Goal: Task Accomplishment & Management: Manage account settings

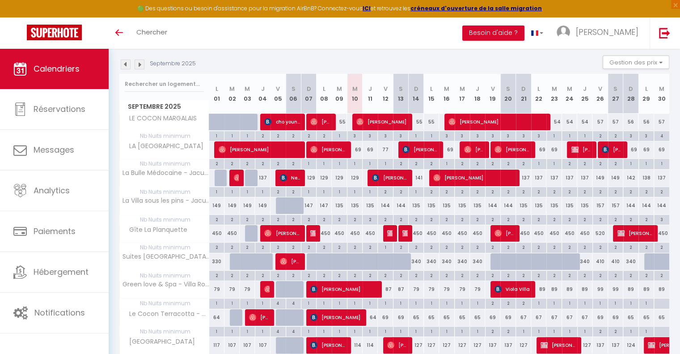
scroll to position [76, 0]
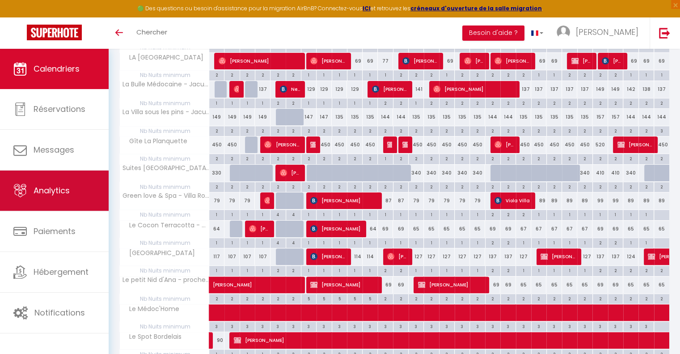
click at [64, 186] on span "Analytics" at bounding box center [52, 190] width 36 height 11
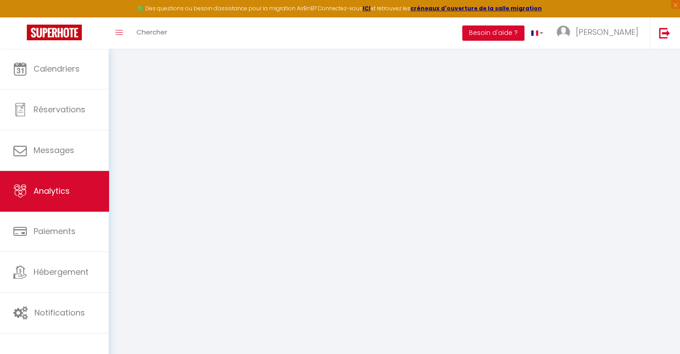
select select "2025"
select select "9"
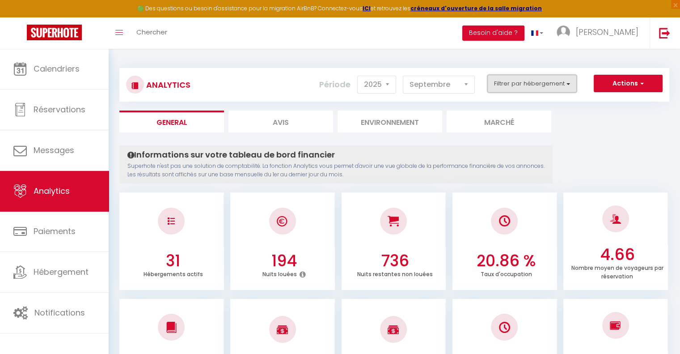
click at [534, 86] on button "Filtrer par hébergement" at bounding box center [531, 84] width 89 height 18
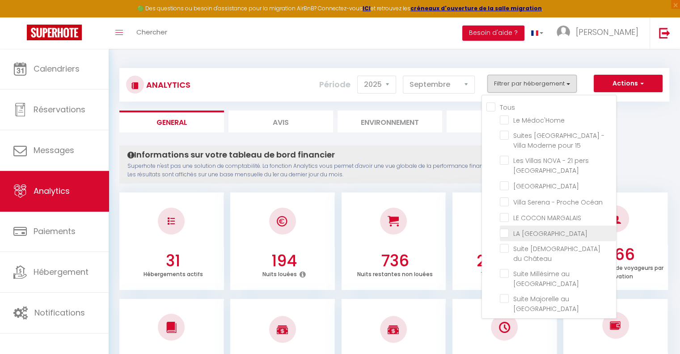
click at [507, 229] on COSY "checkbox" at bounding box center [558, 232] width 116 height 9
checkbox COSY "true"
checkbox Médoc\'Home "false"
checkbox 15 "false"
checkbox Océan "false"
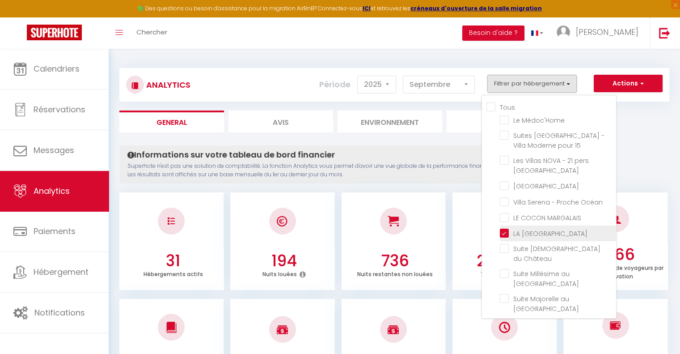
checkbox SPA "false"
checkbox Océan "false"
checkbox MARGALAIS "false"
checkbox Château "false"
checkbox Océan "false"
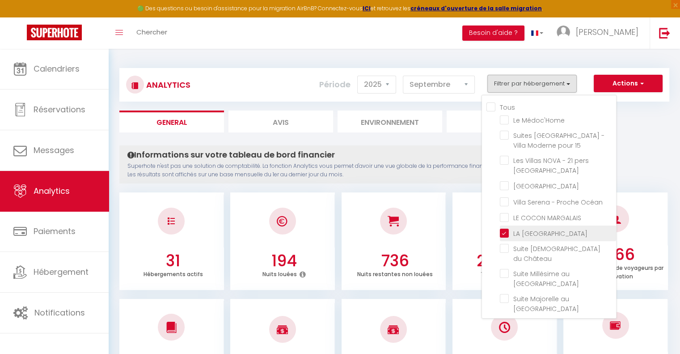
checkbox Océan "false"
checkbox Jardin "false"
checkbox privé "false"
checkbox 4 "false"
checkbox 5 "false"
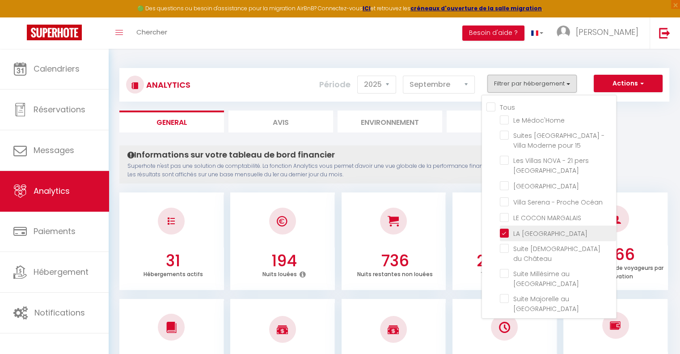
checkbox 6 "false"
checkbox Bordeaux "false"
checkbox Planquette "false"
checkbox Océan "false"
checkbox Verdot "false"
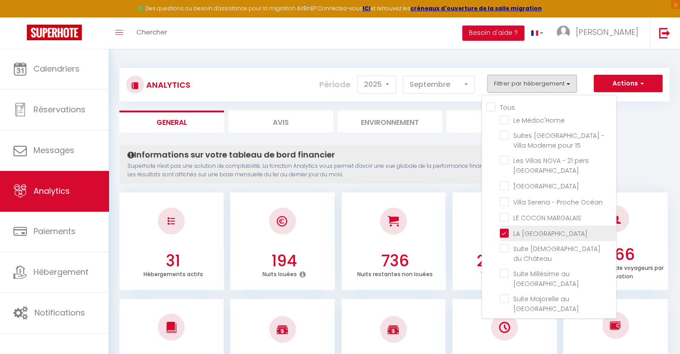
checkbox Jardin "false"
checkbox C "false"
checkbox Château "false"
checkbox Romantique "false"
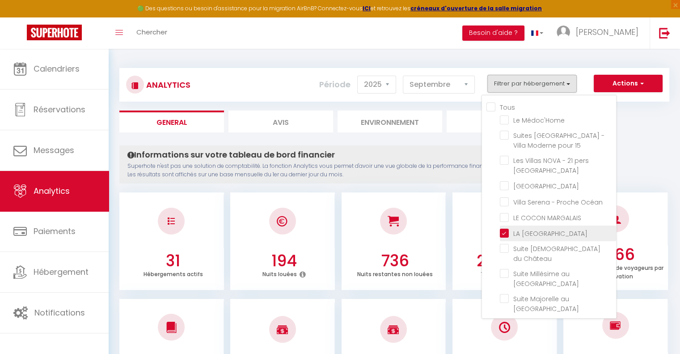
checkbox Spa "false"
checkbox Château "false"
checkbox L\'hôpital "false"
checkbox Château "false"
checkbox Bordelais "false"
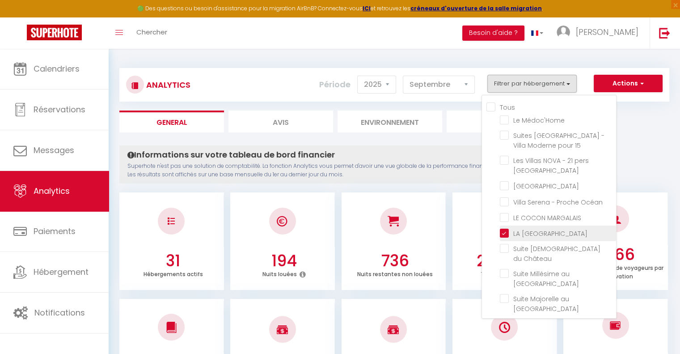
checkbox Océan "false"
checkbox Jacuzzi "false"
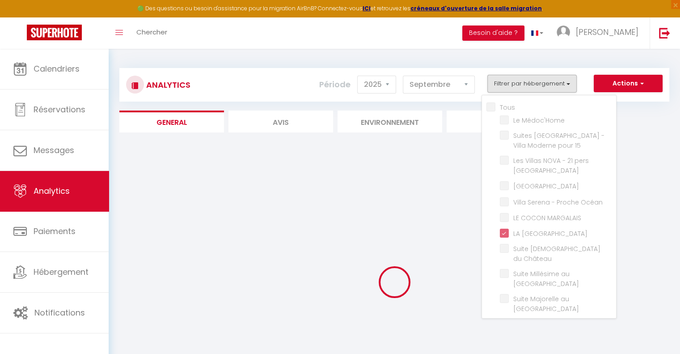
checkbox Médoc\'Home "false"
checkbox 15 "false"
checkbox Océan "false"
checkbox SPA "false"
checkbox Océan "false"
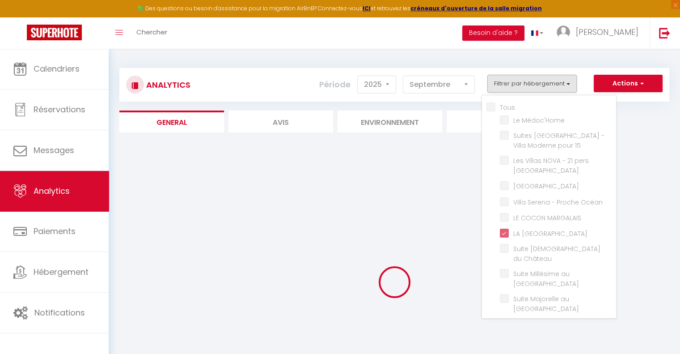
checkbox MARGALAIS "false"
checkbox Château "false"
checkbox Océan "false"
checkbox Jardin "false"
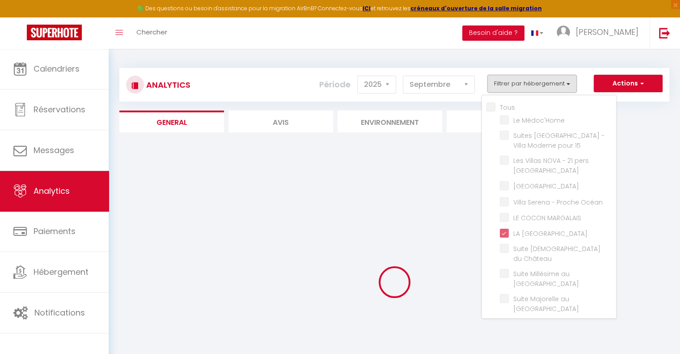
checkbox privé "false"
checkbox 4 "false"
checkbox 5 "false"
checkbox 6 "false"
checkbox Bordeaux "false"
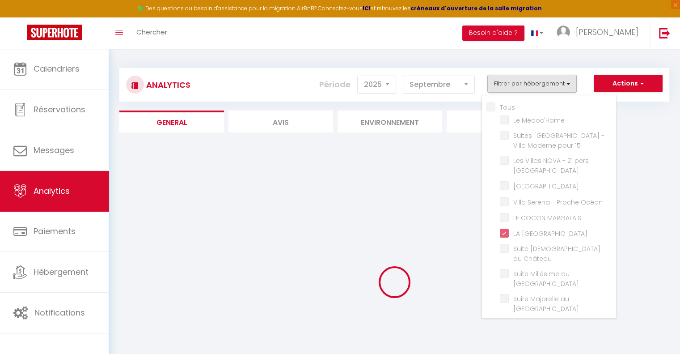
checkbox Planquette "false"
checkbox Océan "false"
checkbox Verdot "false"
checkbox Jardin "false"
checkbox C "false"
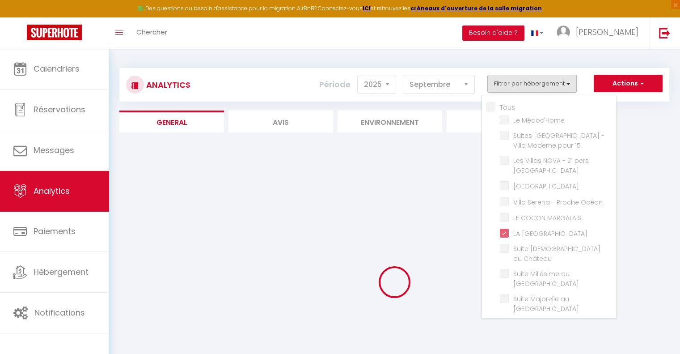
checkbox C "false"
checkbox Château "false"
checkbox Romantique "false"
checkbox Spa "false"
checkbox Château "false"
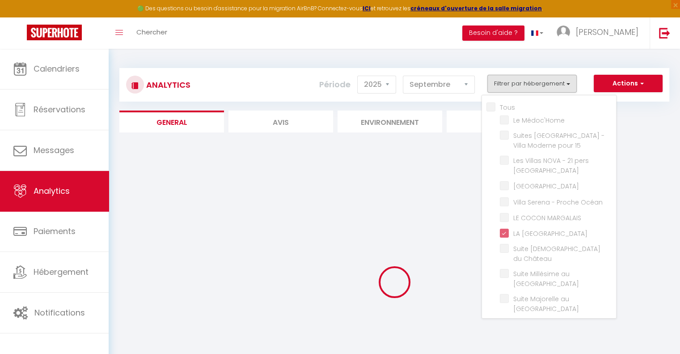
checkbox L\'hôpital "false"
checkbox Château "false"
checkbox Bordelais "false"
checkbox Océan "false"
checkbox Jacuzzi "false"
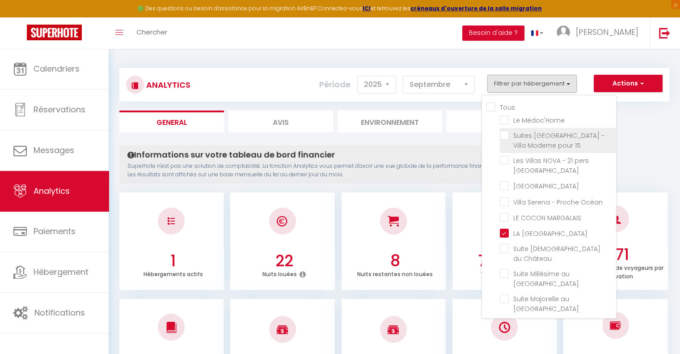
click at [506, 135] on 15 "checkbox" at bounding box center [558, 135] width 116 height 9
checkbox 15 "true"
checkbox Médoc\'Home "false"
checkbox Océan "false"
checkbox SPA "false"
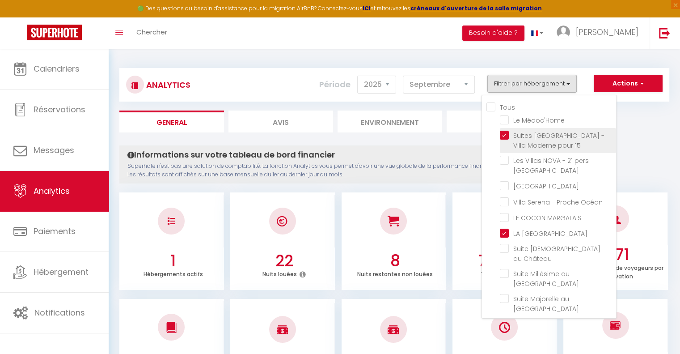
checkbox Océan "false"
checkbox MARGALAIS "false"
checkbox Château "false"
checkbox Océan "false"
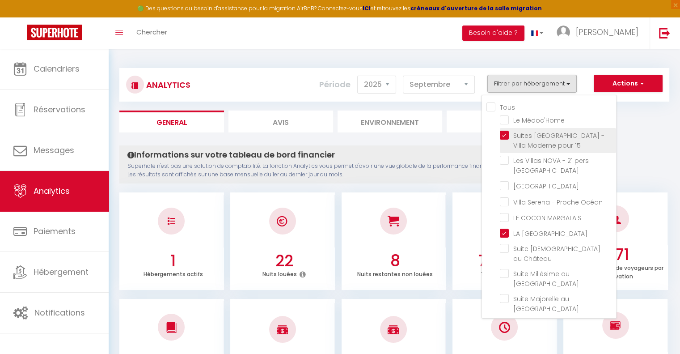
checkbox Jardin "false"
checkbox privé "false"
checkbox 4 "false"
checkbox 5 "false"
checkbox 6 "false"
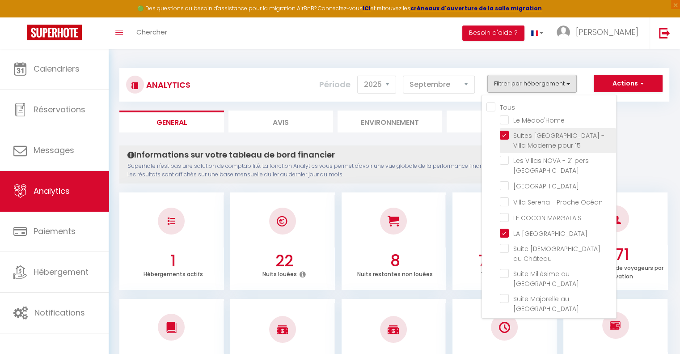
checkbox Bordeaux "false"
checkbox Planquette "false"
checkbox Océan "false"
checkbox Verdot "false"
checkbox Jardin "false"
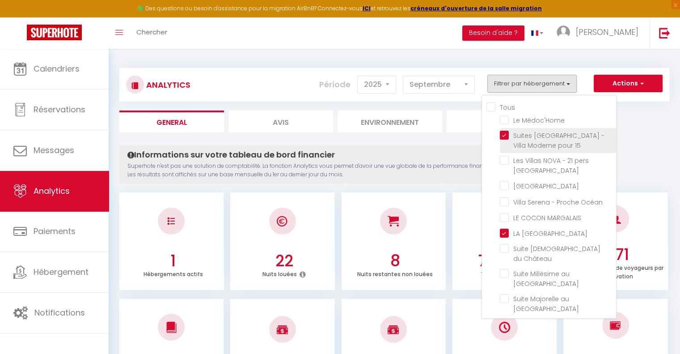
checkbox C "false"
checkbox Château "false"
checkbox Romantique "false"
checkbox Spa "false"
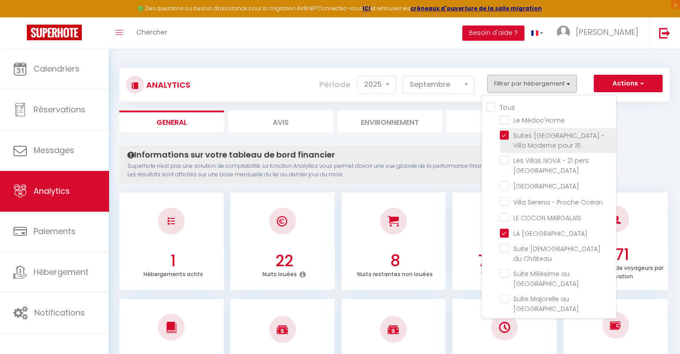
checkbox Château "false"
checkbox L\'hôpital "false"
checkbox Château "false"
checkbox Bordelais "false"
checkbox Océan "false"
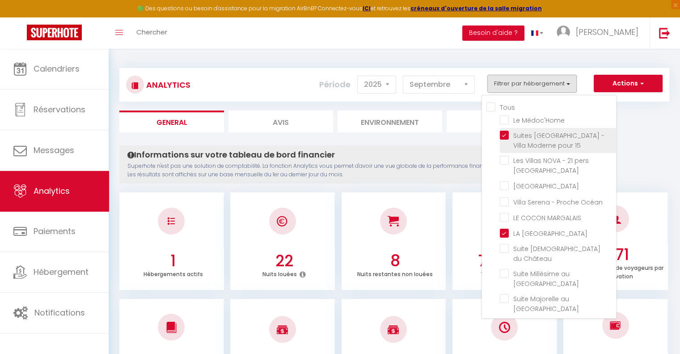
checkbox Jacuzzi "false"
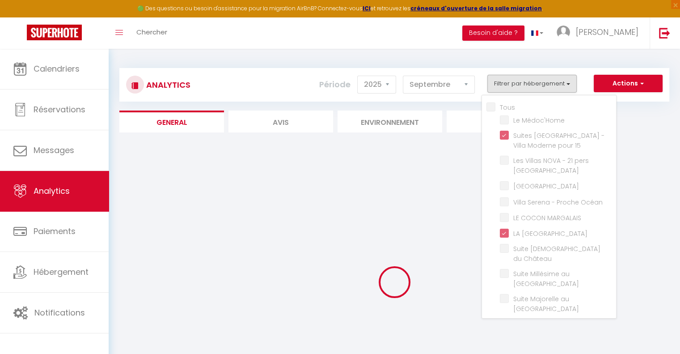
checkbox Médoc\'Home "false"
checkbox Océan "false"
checkbox SPA "false"
checkbox Océan "false"
checkbox MARGALAIS "false"
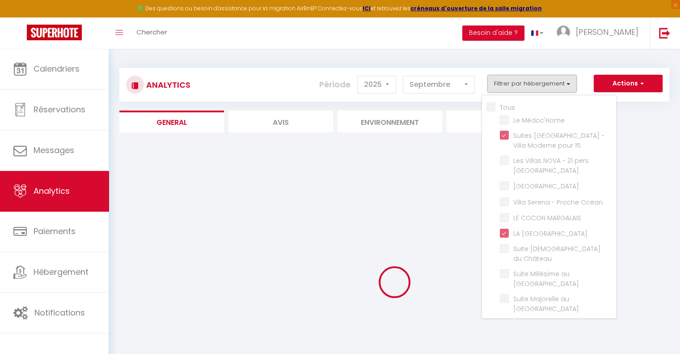
checkbox Château "false"
checkbox Océan "false"
checkbox Jardin "false"
checkbox privé "false"
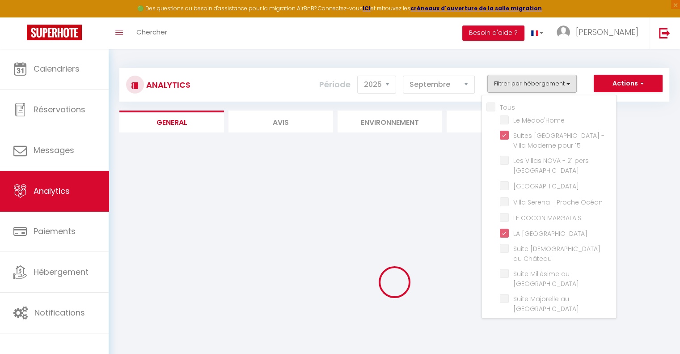
checkbox 4 "false"
checkbox 5 "false"
checkbox 6 "false"
checkbox Bordeaux "false"
checkbox Planquette "false"
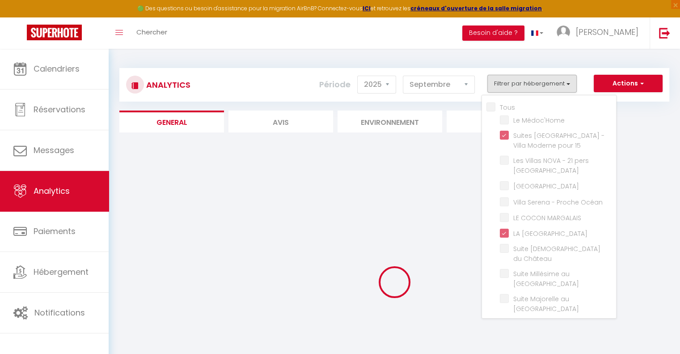
checkbox Océan "false"
checkbox Verdot "false"
checkbox Jardin "false"
checkbox C "false"
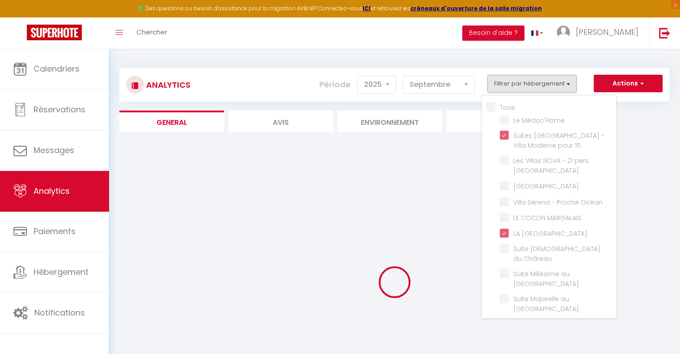
checkbox Château "false"
checkbox Romantique "false"
checkbox Spa "false"
checkbox Château "false"
checkbox L\'hôpital "false"
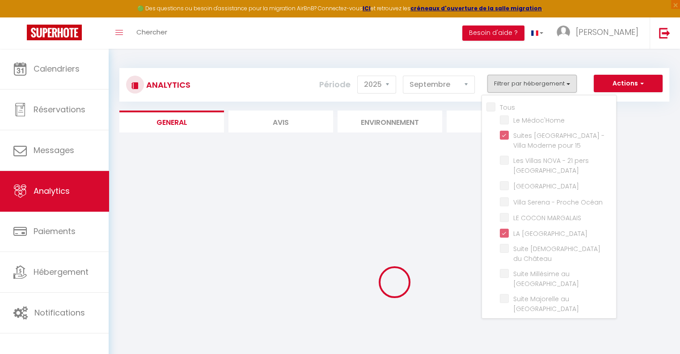
checkbox Château "false"
checkbox Bordelais "false"
checkbox Océan "false"
checkbox Jacuzzi "false"
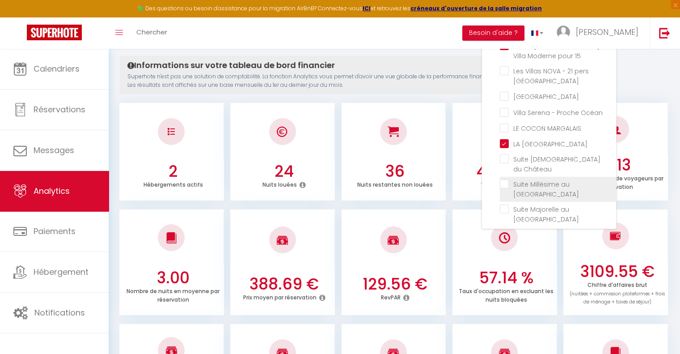
scroll to position [45, 0]
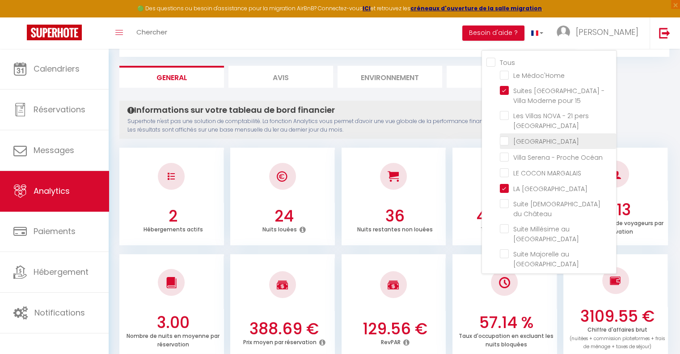
click at [506, 138] on SPA "checkbox" at bounding box center [558, 140] width 116 height 9
checkbox SPA "true"
checkbox Médoc\'Home "false"
checkbox Océan "false"
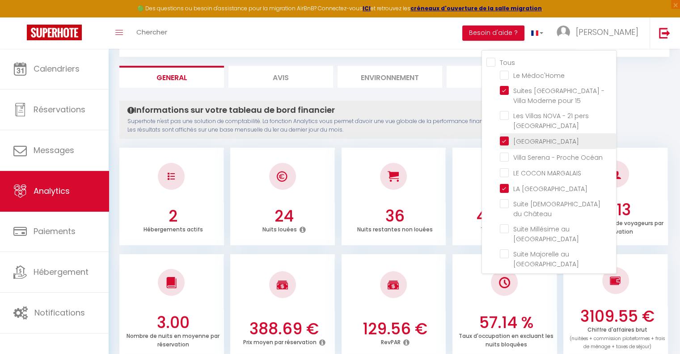
checkbox MARGALAIS "false"
checkbox Château "false"
checkbox Océan "false"
checkbox Jardin "false"
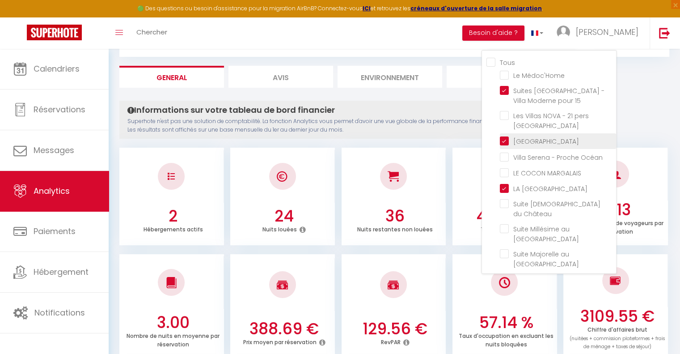
checkbox privé "false"
checkbox 4 "false"
checkbox 5 "false"
checkbox 6 "false"
checkbox Bordeaux "false"
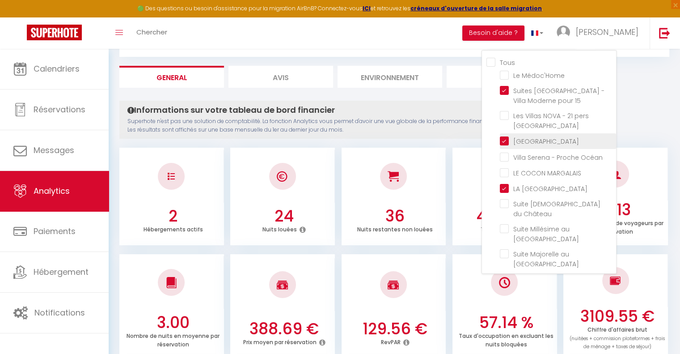
checkbox Planquette "false"
checkbox Océan "false"
checkbox Verdot "false"
checkbox Jardin "false"
checkbox C "false"
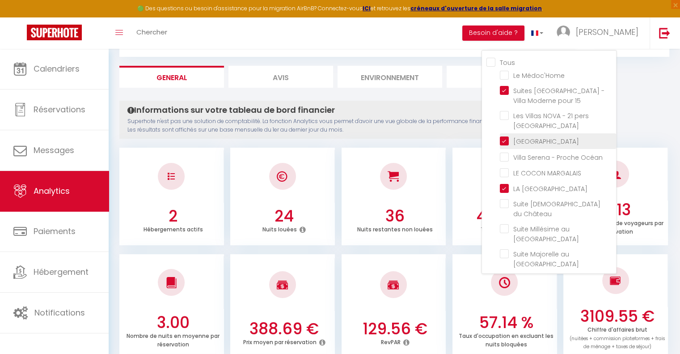
checkbox C "false"
checkbox Château "false"
checkbox Romantique "false"
checkbox Spa "false"
checkbox Château "false"
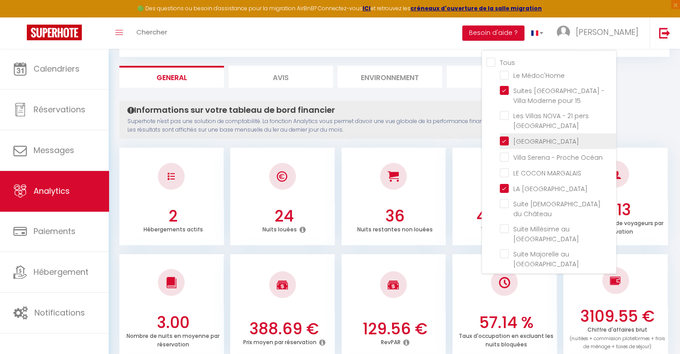
checkbox L\'hôpital "false"
checkbox Château "false"
checkbox Bordelais "false"
checkbox Océan "false"
checkbox Jacuzzi "false"
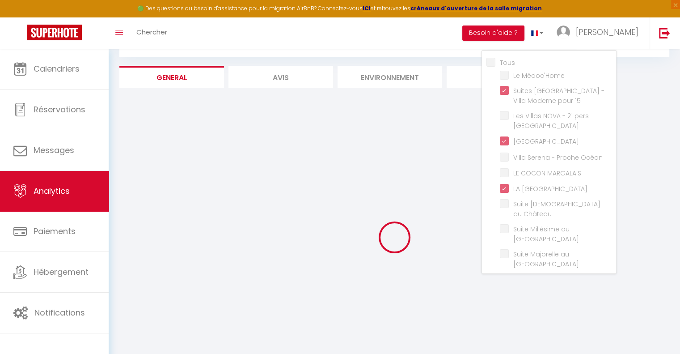
checkbox Médoc\'Home "false"
checkbox Océan "false"
checkbox MARGALAIS "false"
checkbox Château "false"
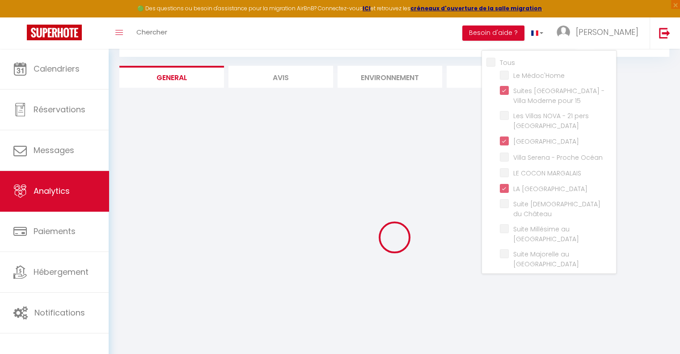
checkbox Océan "false"
checkbox Jardin "false"
checkbox privé "false"
checkbox 4 "false"
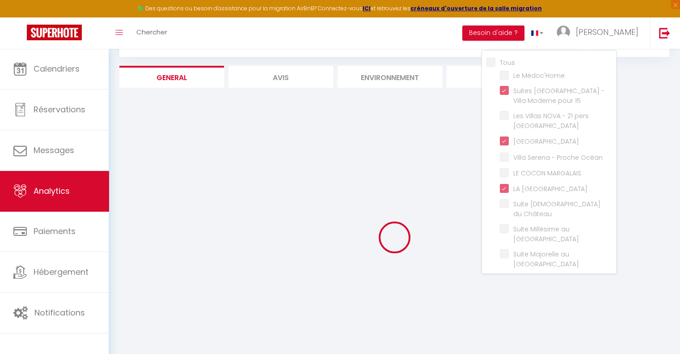
checkbox 5 "false"
checkbox 6 "false"
checkbox Bordeaux "false"
checkbox Planquette "false"
checkbox Océan "false"
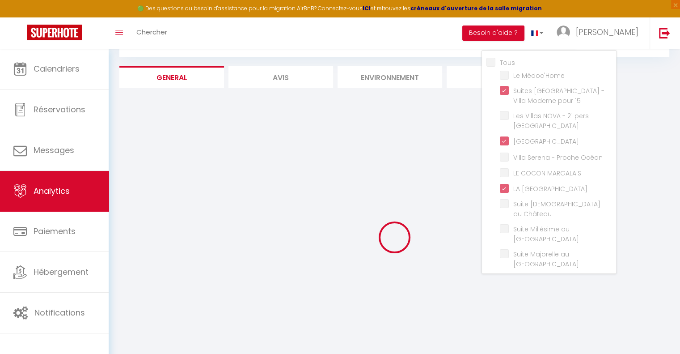
checkbox Verdot "false"
checkbox Jardin "false"
checkbox C "false"
checkbox Château "false"
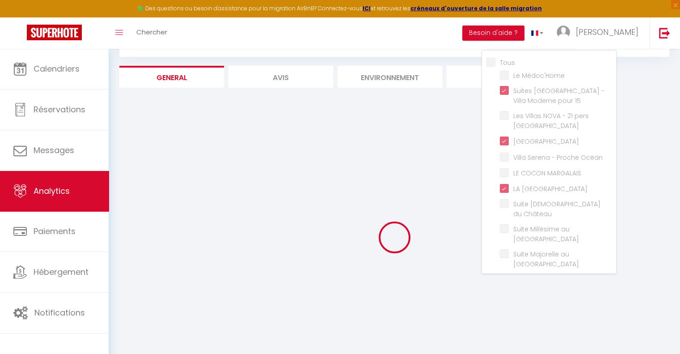
checkbox Romantique "false"
checkbox Spa "false"
checkbox Château "false"
checkbox L\'hôpital "false"
checkbox Château "false"
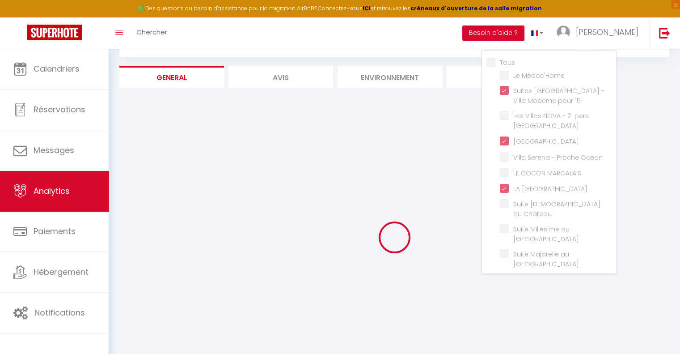
checkbox Bordelais "false"
checkbox Océan "false"
checkbox Jacuzzi "false"
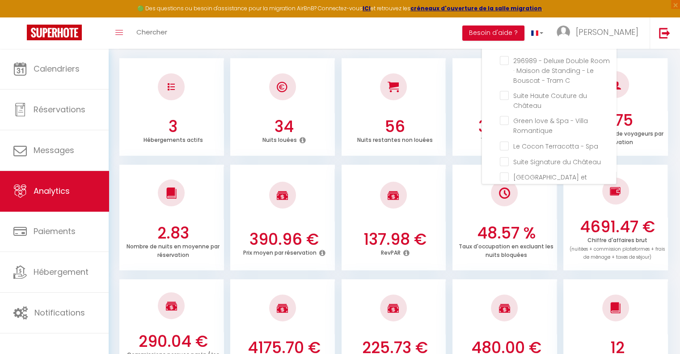
scroll to position [313, 0]
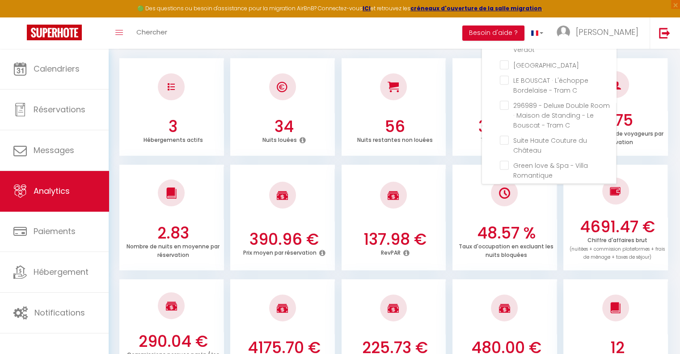
click at [504, 186] on Spa "checkbox" at bounding box center [558, 190] width 116 height 9
checkbox Spa "true"
checkbox Médoc\'Home "false"
checkbox Océan "false"
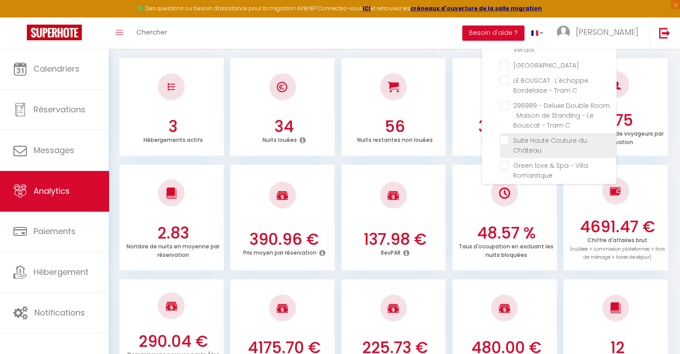
checkbox MARGALAIS "false"
checkbox Château "false"
checkbox Océan "false"
checkbox Jardin "false"
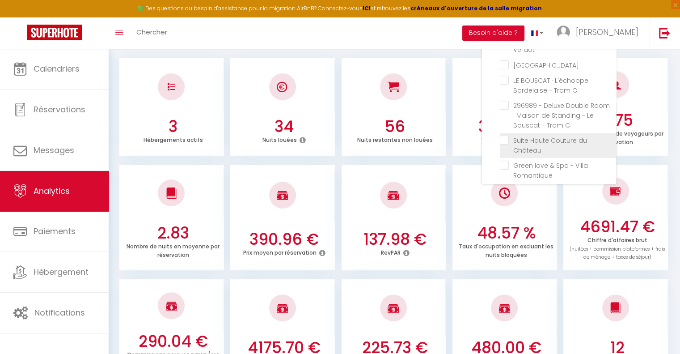
checkbox privé "false"
checkbox 4 "false"
checkbox 5 "false"
checkbox 6 "false"
checkbox Bordeaux "false"
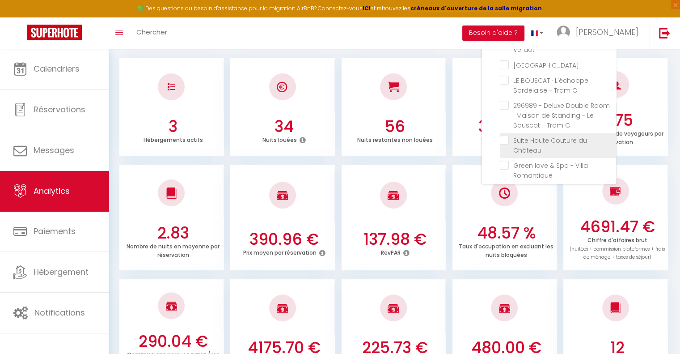
checkbox Planquette "false"
checkbox Océan "false"
checkbox Verdot "false"
checkbox Jardin "false"
checkbox C "false"
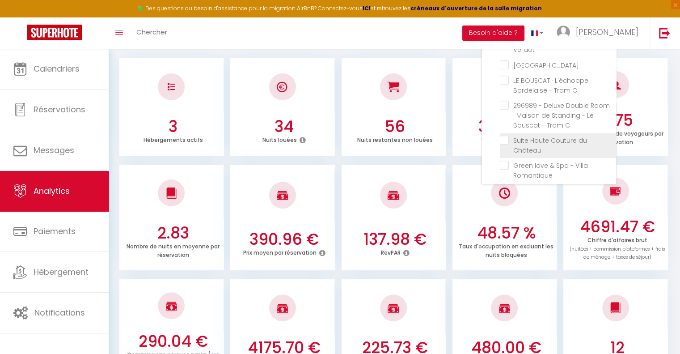
checkbox C "false"
checkbox Château "false"
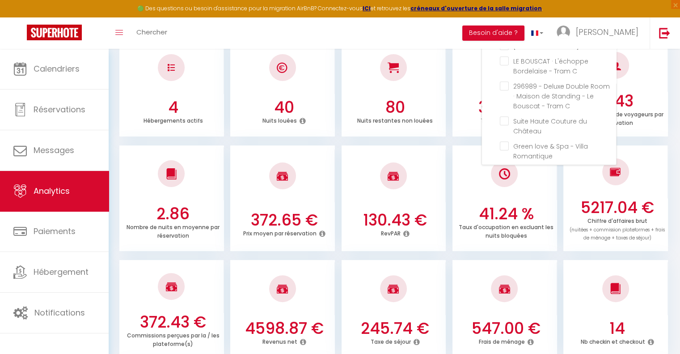
scroll to position [134, 0]
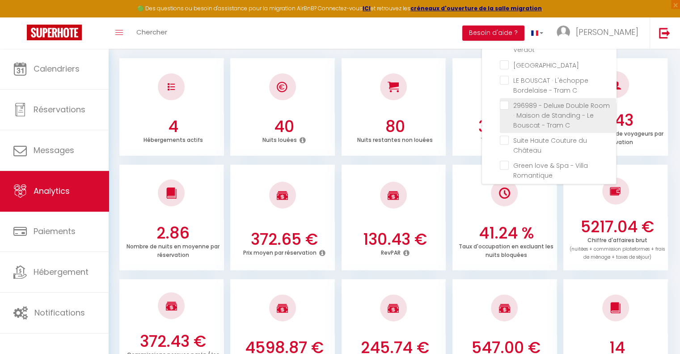
click at [505, 161] on Romantique "checkbox" at bounding box center [558, 165] width 116 height 9
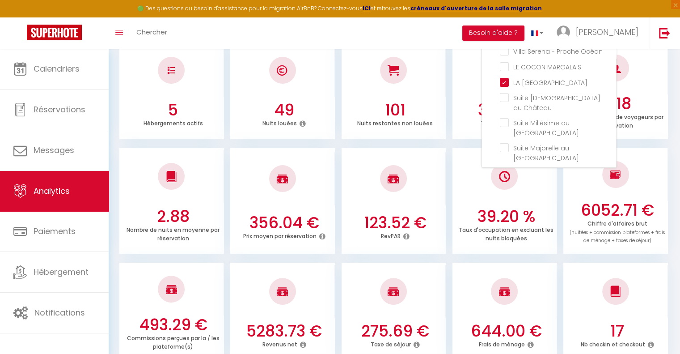
scroll to position [179, 0]
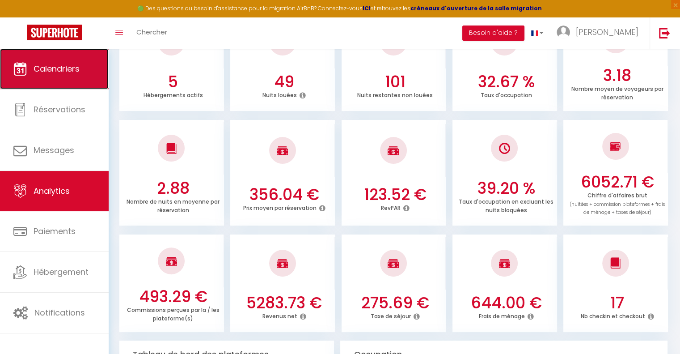
click at [55, 72] on span "Calendriers" at bounding box center [57, 68] width 46 height 11
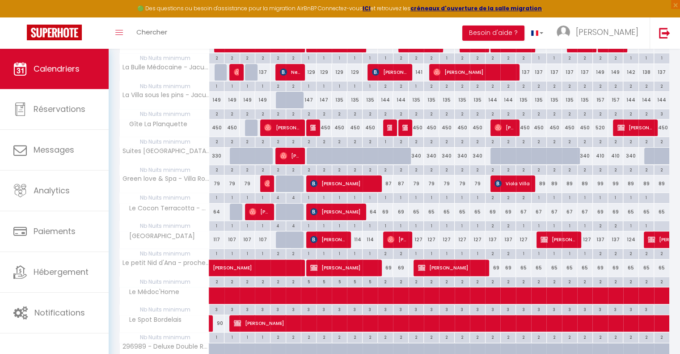
scroll to position [224, 0]
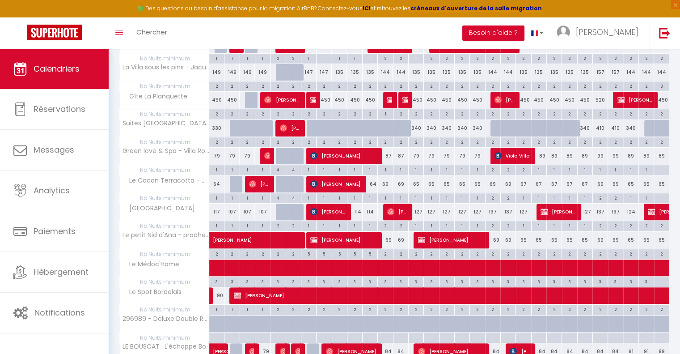
click at [383, 180] on div "69" at bounding box center [385, 184] width 15 height 17
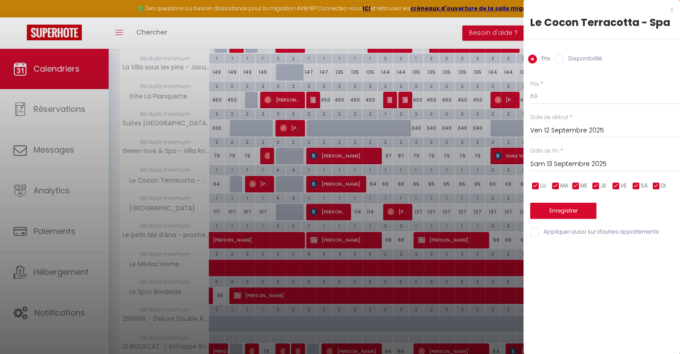
click at [558, 161] on input "Sam 13 Septembre 2025" at bounding box center [605, 164] width 150 height 12
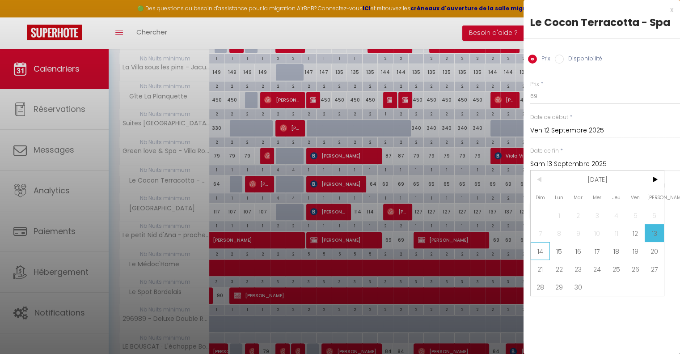
click at [537, 254] on span "14" at bounding box center [540, 251] width 19 height 18
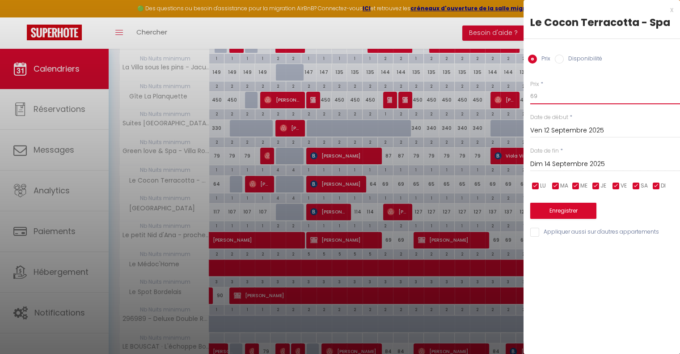
click at [551, 95] on input "69" at bounding box center [605, 96] width 150 height 16
click at [571, 207] on button "Enregistrer" at bounding box center [563, 211] width 66 height 16
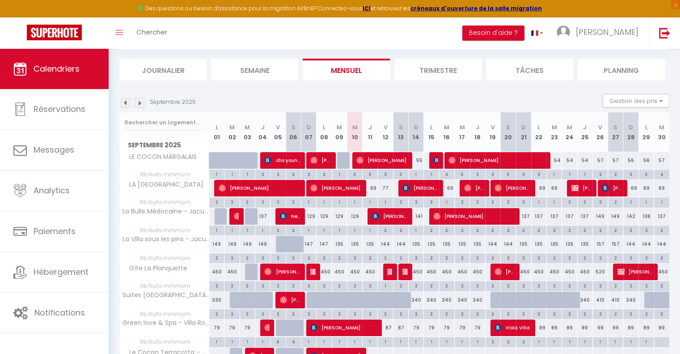
scroll to position [45, 0]
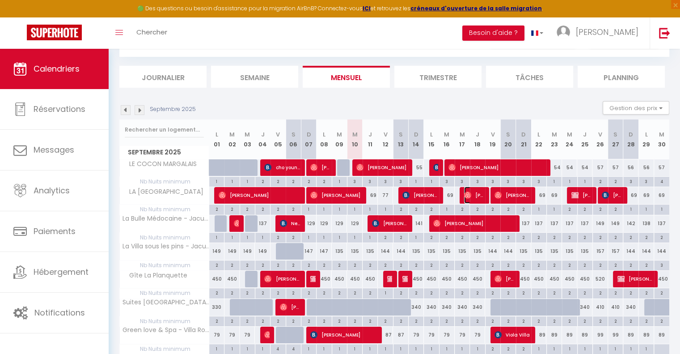
click at [473, 195] on span "Maxime Auburtin" at bounding box center [474, 194] width 20 height 17
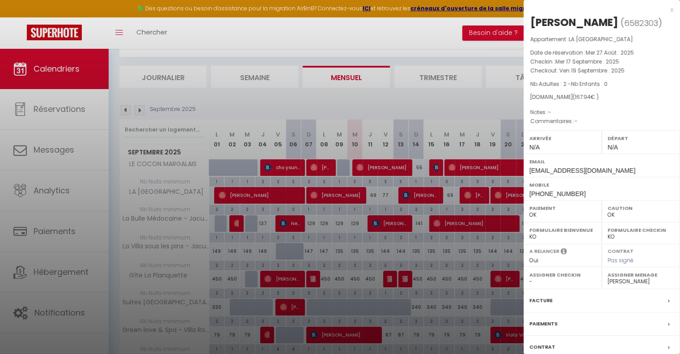
click at [665, 8] on div "x" at bounding box center [599, 9] width 150 height 11
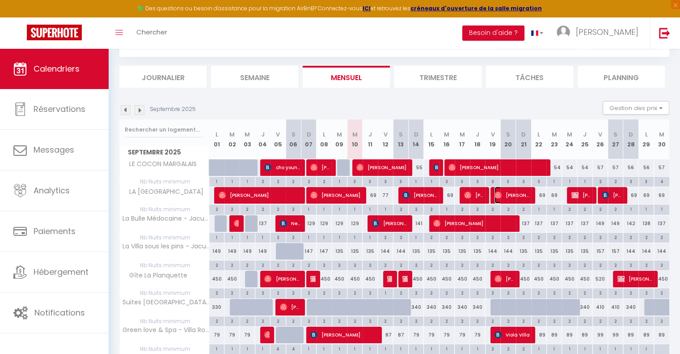
click at [505, 196] on span "Loïc Jacquier" at bounding box center [512, 194] width 35 height 17
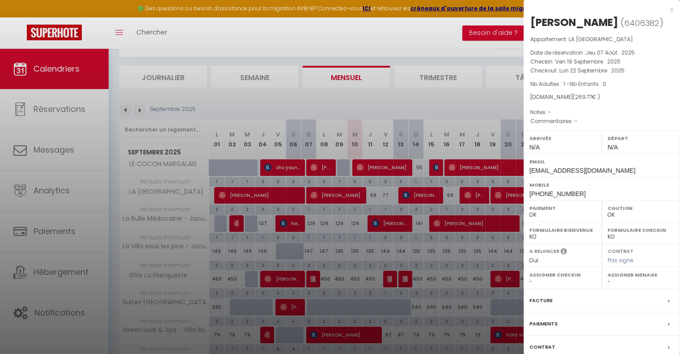
click at [663, 8] on div "x" at bounding box center [599, 9] width 150 height 11
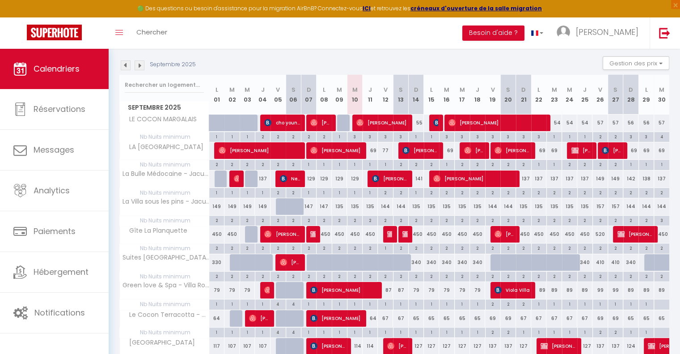
scroll to position [134, 0]
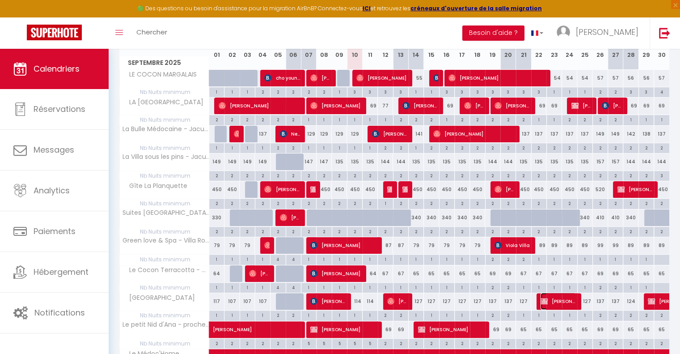
click at [548, 301] on span "Francisco FDS FORET" at bounding box center [558, 300] width 35 height 17
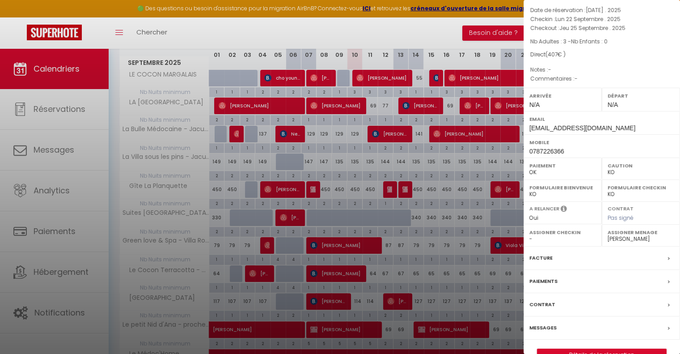
scroll to position [76, 0]
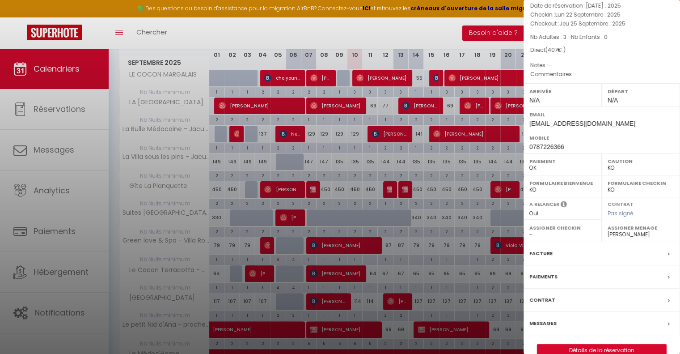
click at [564, 242] on div "Facture" at bounding box center [602, 253] width 157 height 23
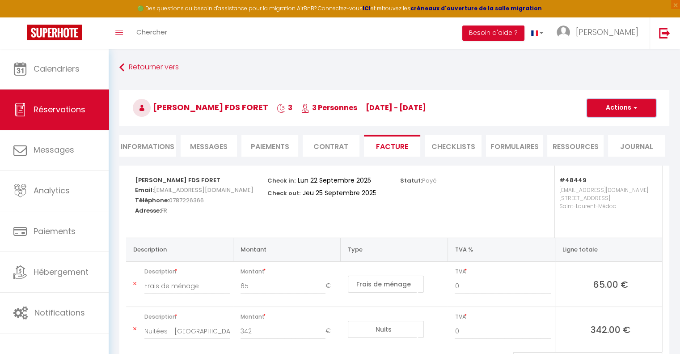
click at [614, 110] on button "Actions" at bounding box center [621, 108] width 69 height 18
click at [605, 138] on link "Aperçu et éditer" at bounding box center [614, 139] width 75 height 12
click at [620, 107] on button "Actions" at bounding box center [621, 108] width 69 height 18
click at [610, 149] on link "Envoyer la facture" at bounding box center [614, 151] width 75 height 12
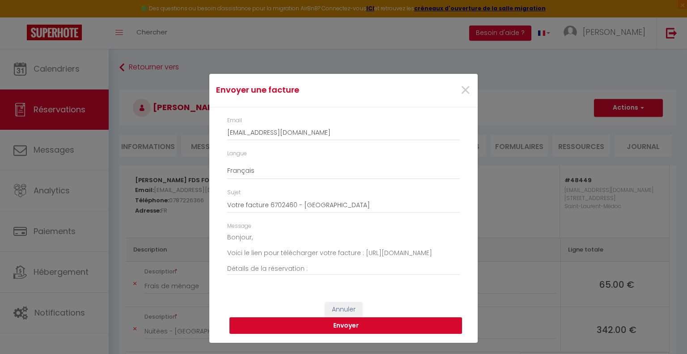
click at [342, 325] on button "Envoyer" at bounding box center [345, 325] width 233 height 17
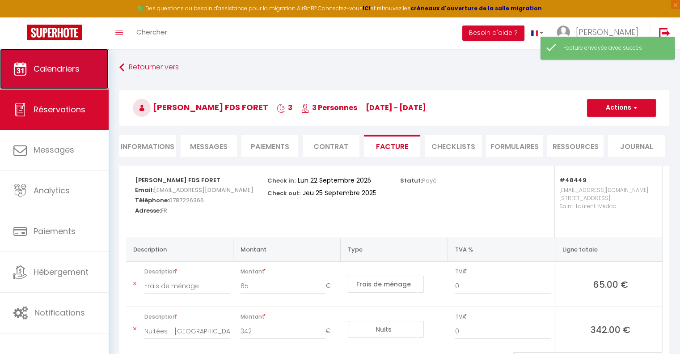
click at [64, 70] on span "Calendriers" at bounding box center [57, 68] width 46 height 11
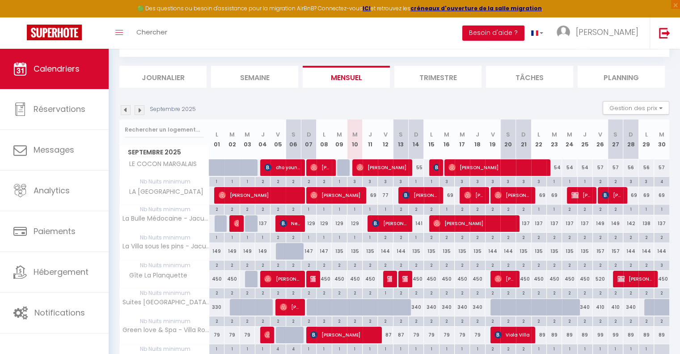
scroll to position [89, 0]
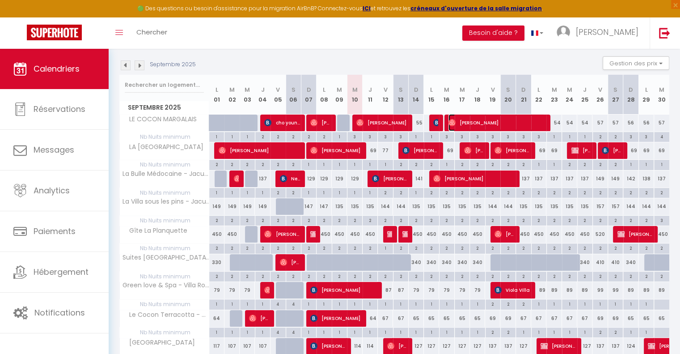
click at [520, 125] on span "Trevor Dixon" at bounding box center [497, 122] width 96 height 17
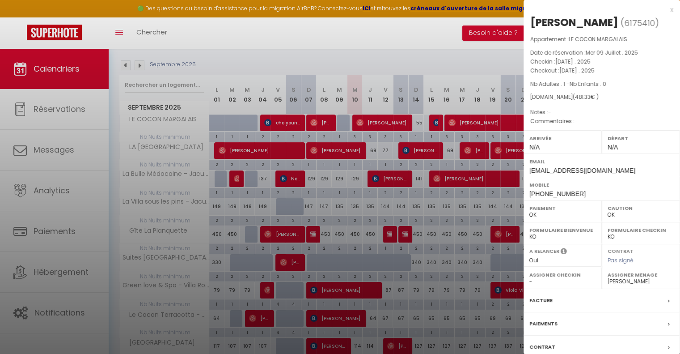
click at [663, 8] on div "x" at bounding box center [599, 9] width 150 height 11
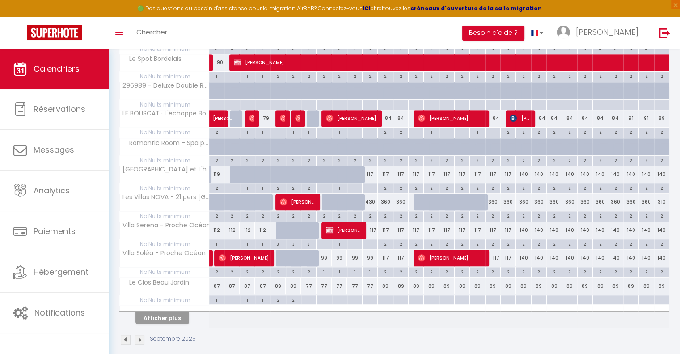
scroll to position [462, 0]
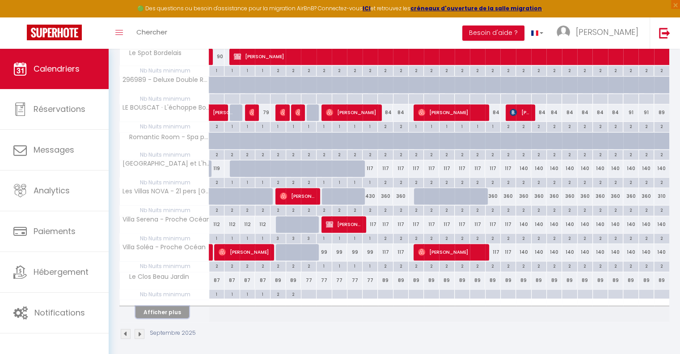
click at [166, 310] on button "Afficher plus" at bounding box center [163, 312] width 54 height 12
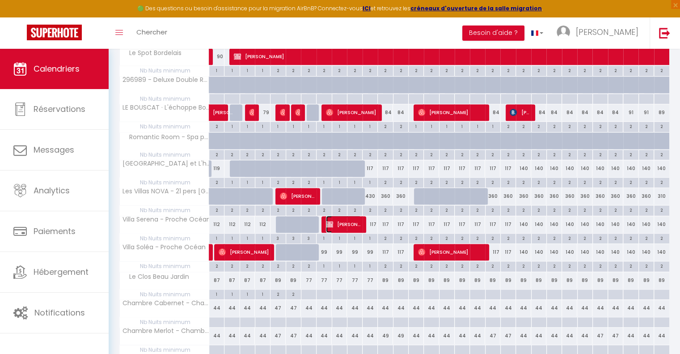
click at [335, 221] on span "DORIAN BUGA" at bounding box center [343, 224] width 35 height 17
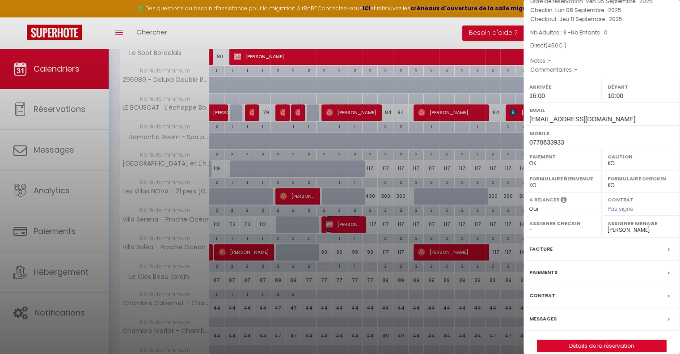
scroll to position [61, 0]
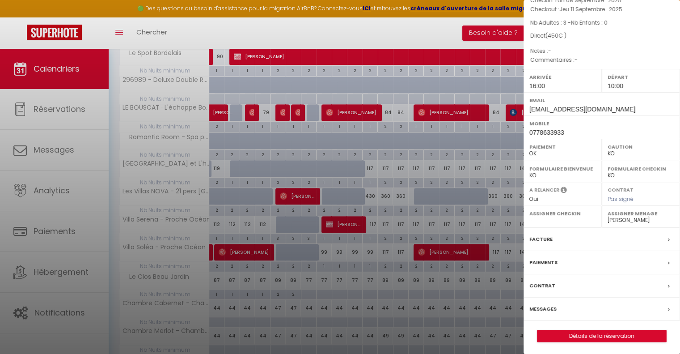
click at [622, 238] on div "Facture" at bounding box center [602, 239] width 157 height 23
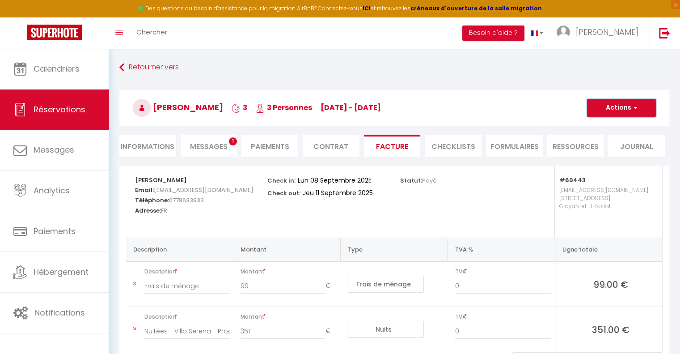
click at [619, 106] on button "Actions" at bounding box center [621, 108] width 69 height 18
click at [601, 139] on link "Aperçu et éditer" at bounding box center [614, 139] width 75 height 12
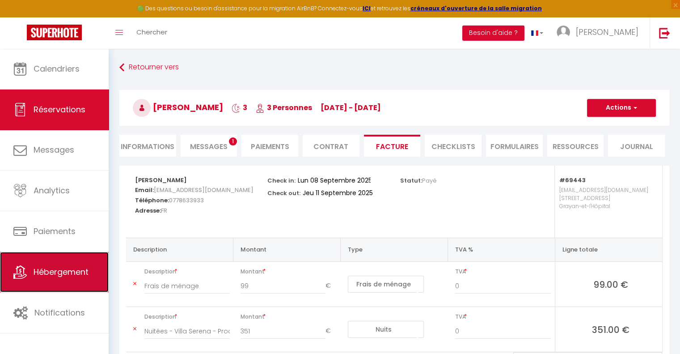
click at [57, 268] on span "Hébergement" at bounding box center [61, 271] width 55 height 11
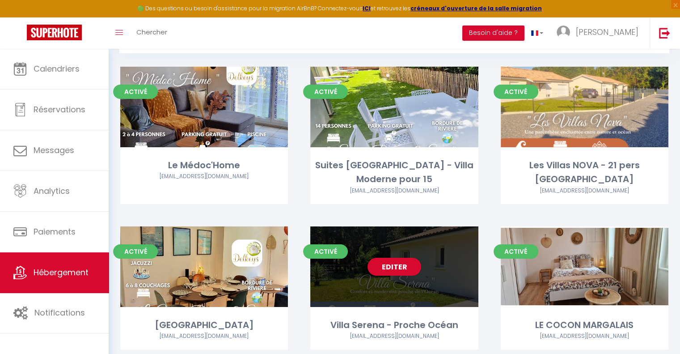
scroll to position [45, 0]
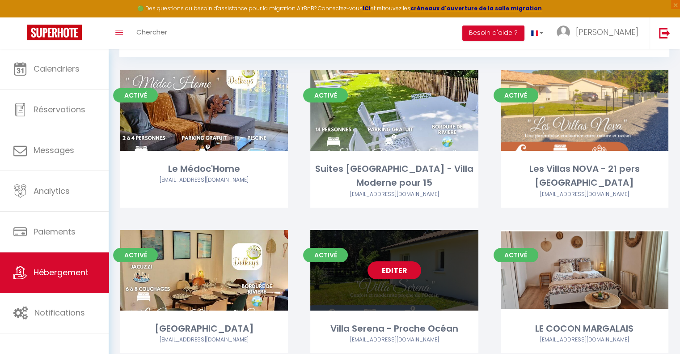
click at [397, 266] on link "Editer" at bounding box center [395, 270] width 54 height 18
click at [396, 269] on link "Editer" at bounding box center [395, 270] width 54 height 18
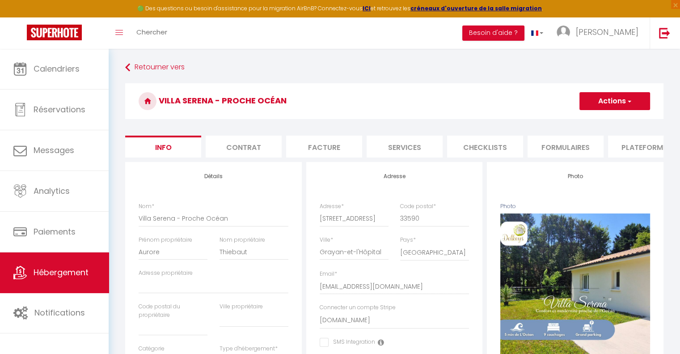
click at [318, 148] on li "Facture" at bounding box center [324, 147] width 76 height 22
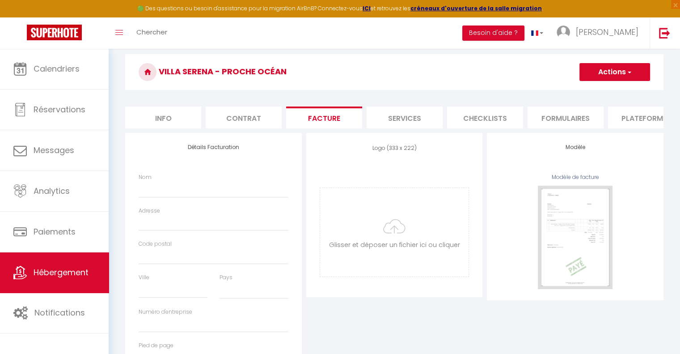
scroll to position [45, 0]
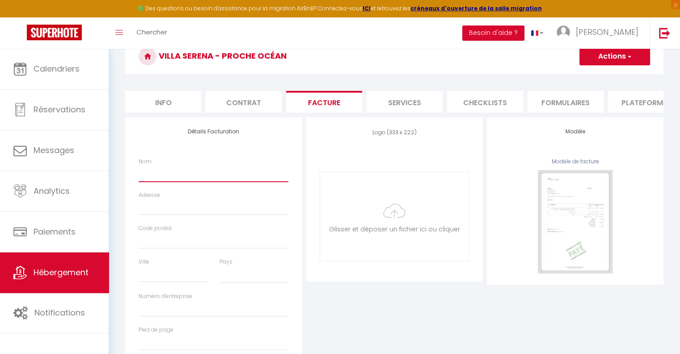
click at [152, 181] on input "Nom" at bounding box center [214, 173] width 150 height 16
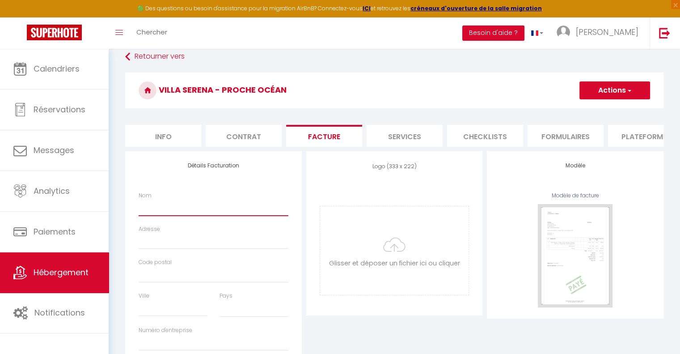
scroll to position [0, 0]
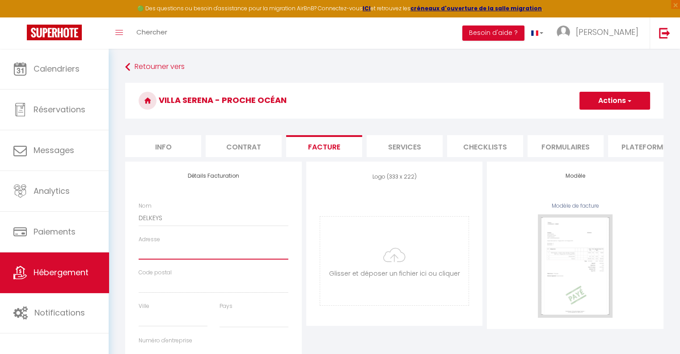
click at [152, 257] on input "Adresse" at bounding box center [214, 251] width 150 height 16
click at [152, 292] on input "Code postal" at bounding box center [214, 285] width 150 height 16
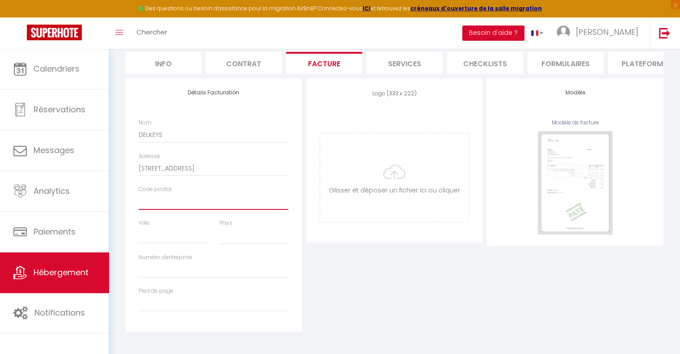
scroll to position [45, 0]
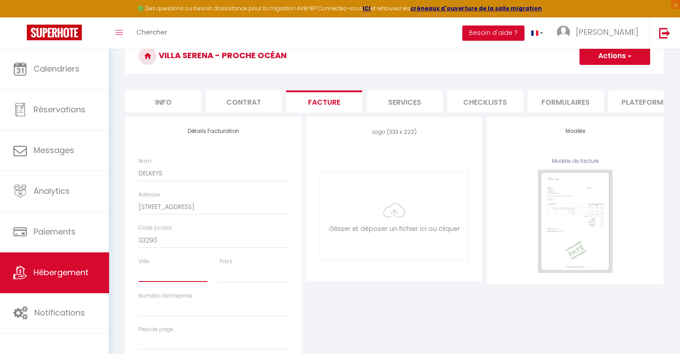
click at [163, 282] on input "Ville" at bounding box center [173, 274] width 69 height 16
click at [244, 282] on select "France Portugal Afghanistan Albania Algeria American Samoa Andorra Angola Angui…" at bounding box center [254, 274] width 69 height 17
click at [220, 272] on select "France Portugal Afghanistan Albania Algeria American Samoa Andorra Angola Angui…" at bounding box center [254, 274] width 69 height 17
click at [165, 312] on input "Numéro d'entreprise" at bounding box center [214, 308] width 150 height 16
click at [351, 237] on input "file" at bounding box center [394, 216] width 149 height 89
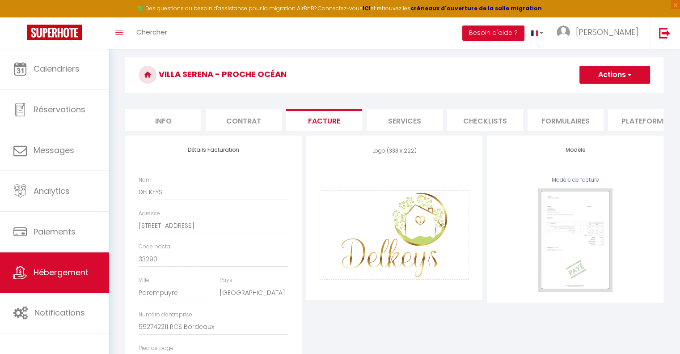
scroll to position [0, 0]
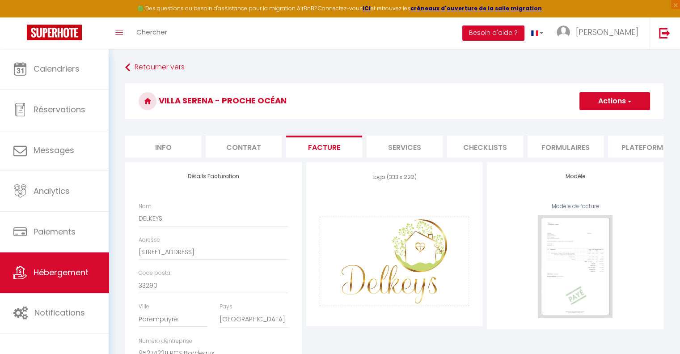
click at [606, 102] on button "Actions" at bounding box center [615, 101] width 71 height 18
click at [606, 119] on link "Enregistrer" at bounding box center [614, 121] width 71 height 12
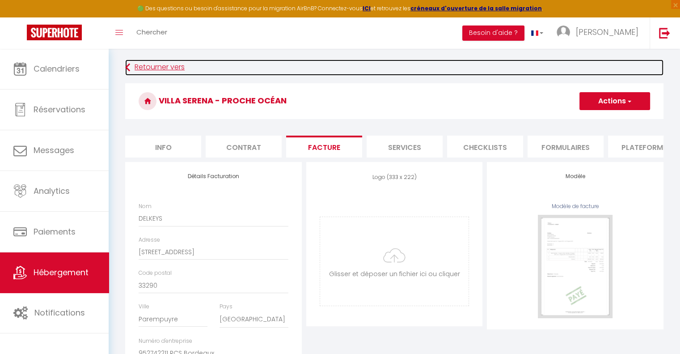
click at [157, 62] on link "Retourner vers" at bounding box center [394, 67] width 538 height 16
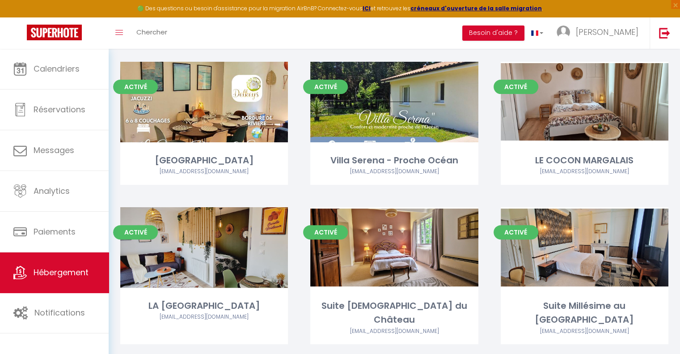
scroll to position [268, 0]
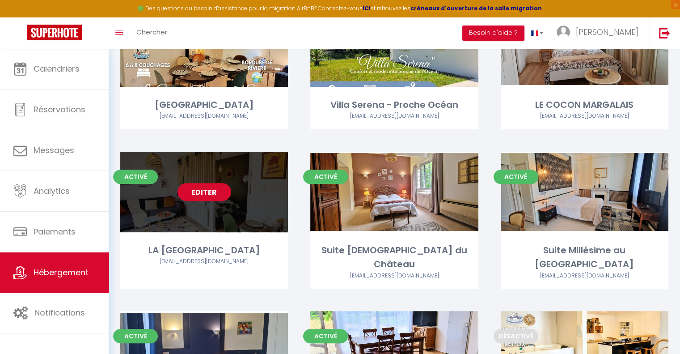
click at [217, 197] on link "Editer" at bounding box center [205, 192] width 54 height 18
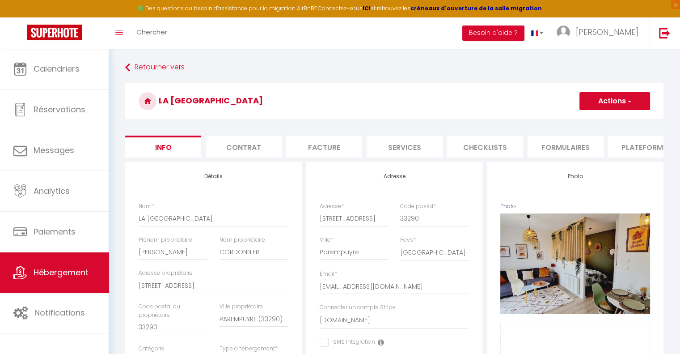
click at [331, 143] on li "Facture" at bounding box center [324, 147] width 76 height 22
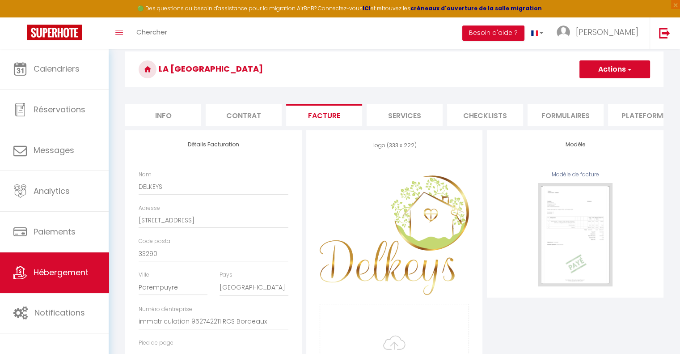
scroll to position [30, 0]
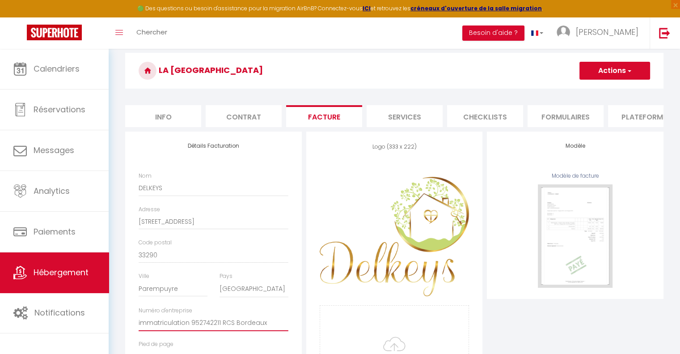
drag, startPoint x: 265, startPoint y: 330, endPoint x: 138, endPoint y: 325, distance: 127.1
click at [138, 325] on div "Numéro d'entreprise immatriculation 952742211 RCS Bordeaux" at bounding box center [213, 323] width 161 height 34
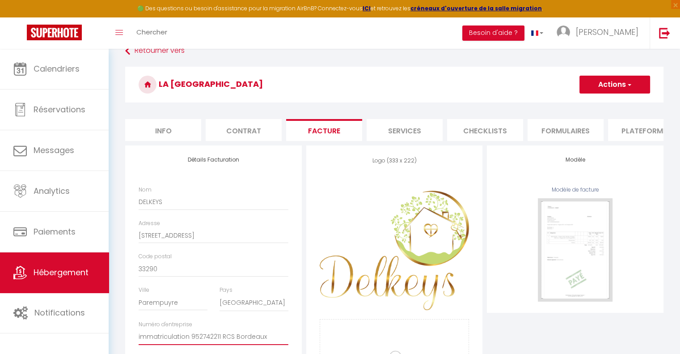
scroll to position [0, 0]
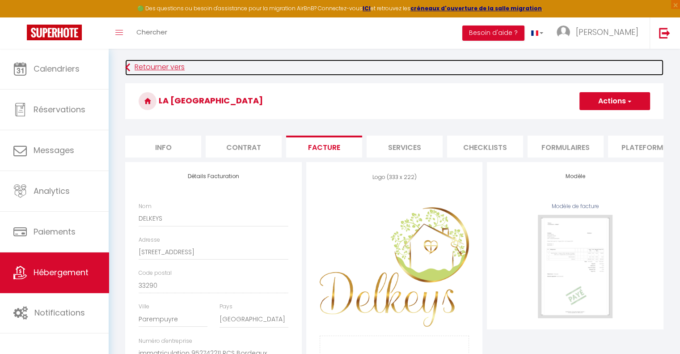
click at [145, 64] on link "Retourner vers" at bounding box center [394, 67] width 538 height 16
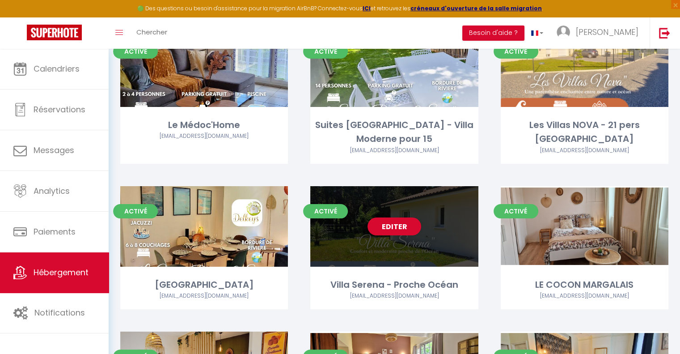
scroll to position [89, 0]
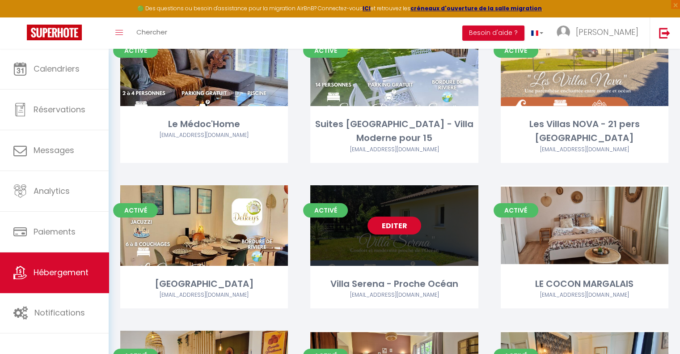
click at [398, 226] on link "Editer" at bounding box center [395, 225] width 54 height 18
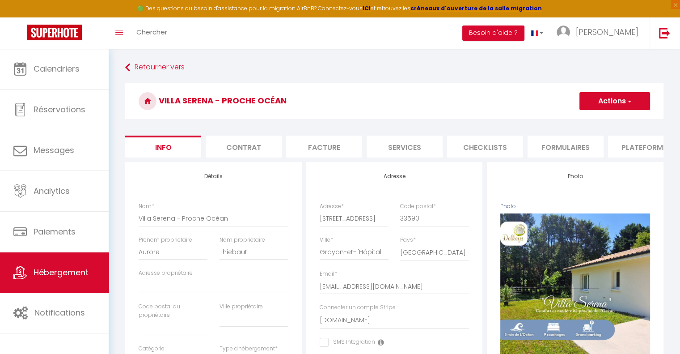
click at [326, 144] on li "Facture" at bounding box center [324, 147] width 76 height 22
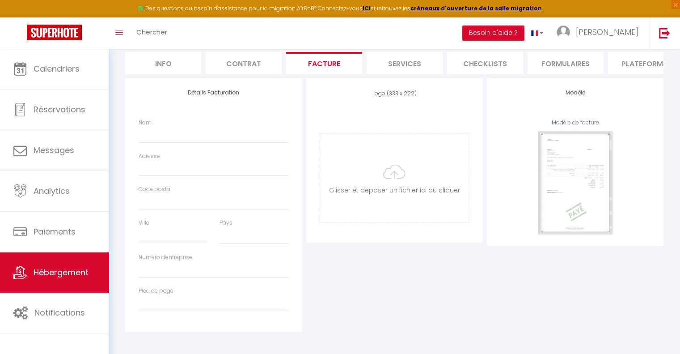
scroll to position [89, 0]
click at [157, 271] on input "Numéro d'entreprise" at bounding box center [214, 270] width 150 height 16
paste input "immatriculation 952742211 RCS Bordeaux"
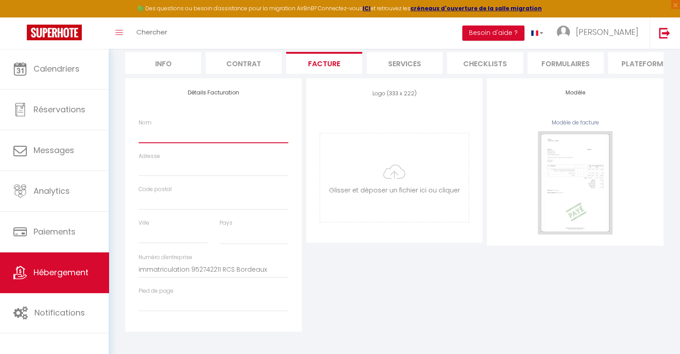
click at [157, 138] on input "Nom" at bounding box center [214, 135] width 150 height 16
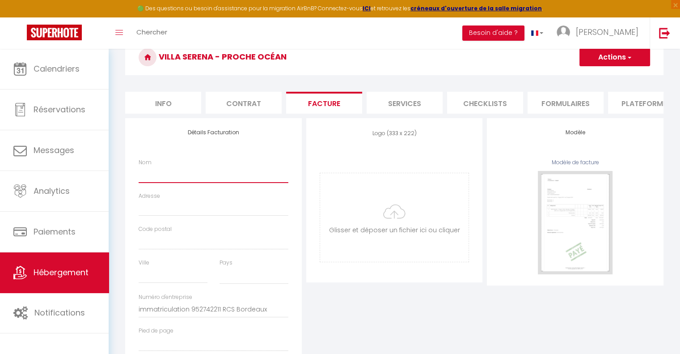
scroll to position [45, 0]
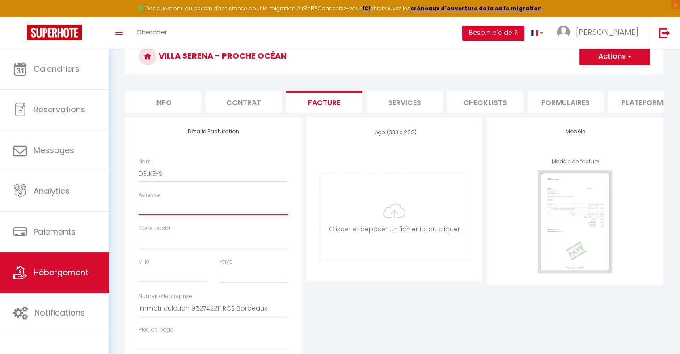
click at [191, 213] on input "Adresse" at bounding box center [214, 207] width 150 height 16
click at [180, 246] on input "Code postal" at bounding box center [214, 241] width 150 height 16
click at [164, 280] on input "Ville" at bounding box center [173, 274] width 69 height 16
click at [236, 282] on select "France Portugal Afghanistan Albania Algeria American Samoa Andorra Angola Angui…" at bounding box center [254, 274] width 69 height 17
click at [286, 4] on div "🟢 Des questions ou besoin d'assistance pour la migration AirBnB? Connectez-vous…" at bounding box center [340, 8] width 680 height 17
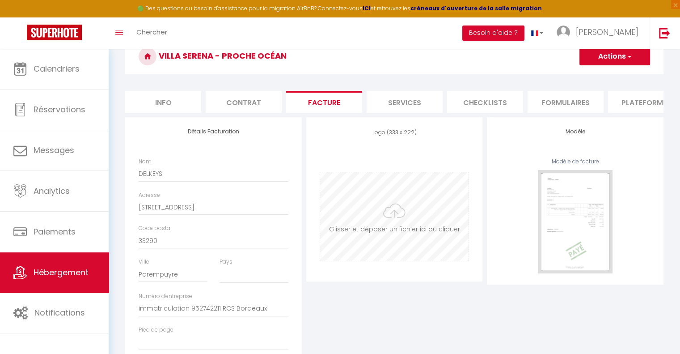
click at [360, 221] on input "file" at bounding box center [394, 216] width 149 height 89
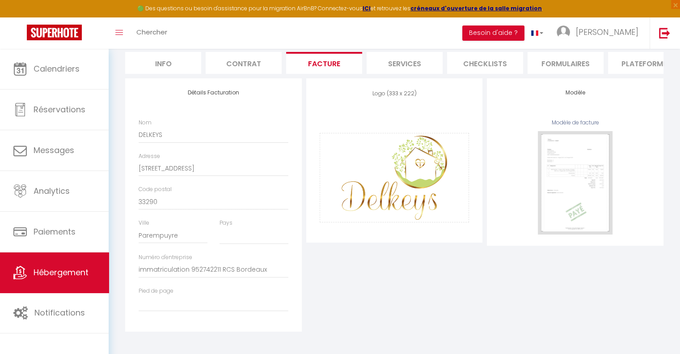
scroll to position [90, 0]
click at [247, 237] on select "France Portugal Afghanistan Albania Algeria American Samoa Andorra Angola Angui…" at bounding box center [254, 235] width 69 height 17
click at [220, 227] on select "France Portugal Afghanistan Albania Algeria American Samoa Andorra Angola Angui…" at bounding box center [254, 235] width 69 height 17
click at [382, 279] on div "Logo (333 x 222) Supprimer Glisser et déposer un fichier ici ou cliquer Ooops, …" at bounding box center [394, 204] width 181 height 253
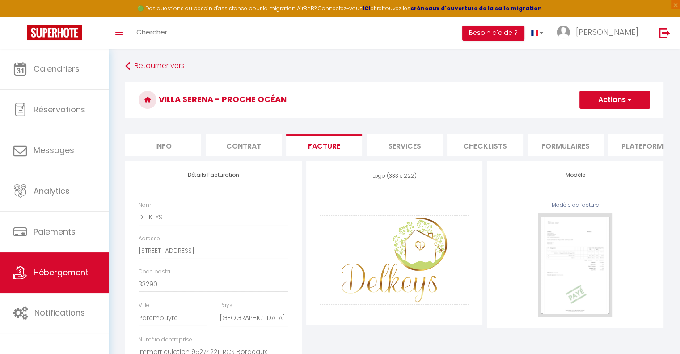
scroll to position [0, 0]
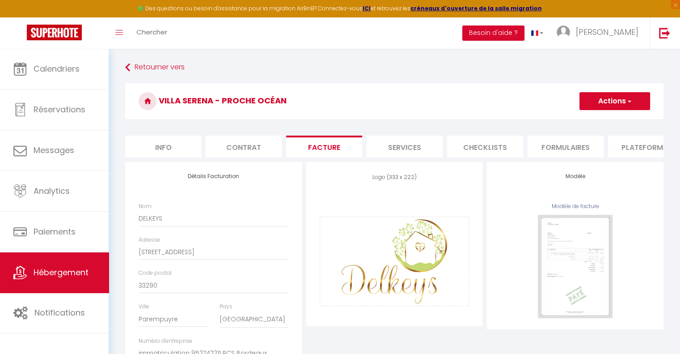
click at [622, 101] on button "Actions" at bounding box center [615, 101] width 71 height 18
click at [607, 119] on link "Enregistrer" at bounding box center [614, 121] width 71 height 12
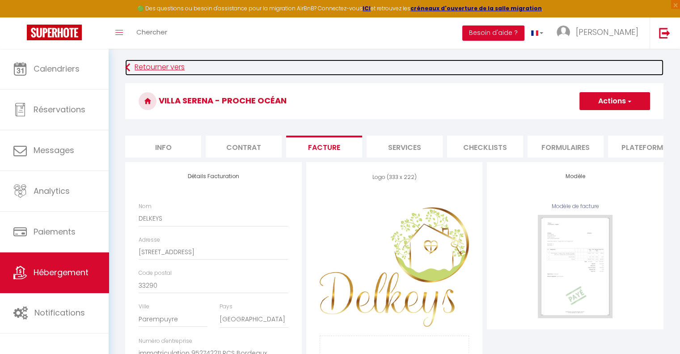
click at [151, 64] on link "Retourner vers" at bounding box center [394, 67] width 538 height 16
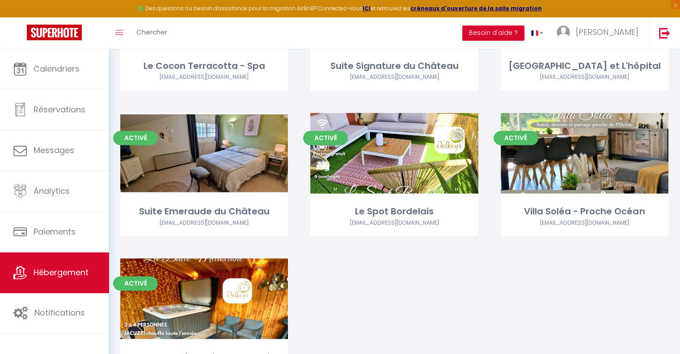
scroll to position [1470, 0]
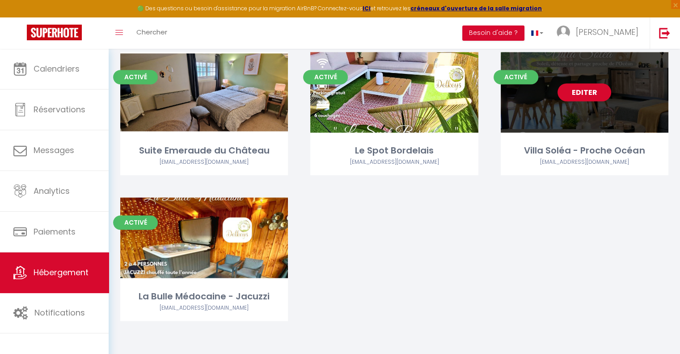
click at [593, 94] on link "Editer" at bounding box center [585, 92] width 54 height 18
click at [586, 96] on link "Editer" at bounding box center [585, 92] width 54 height 18
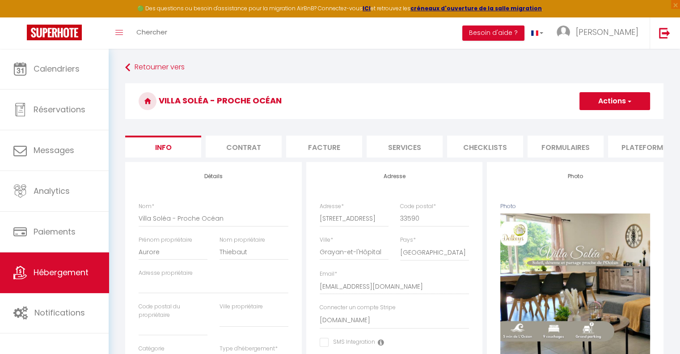
click at [323, 148] on li "Facture" at bounding box center [324, 147] width 76 height 22
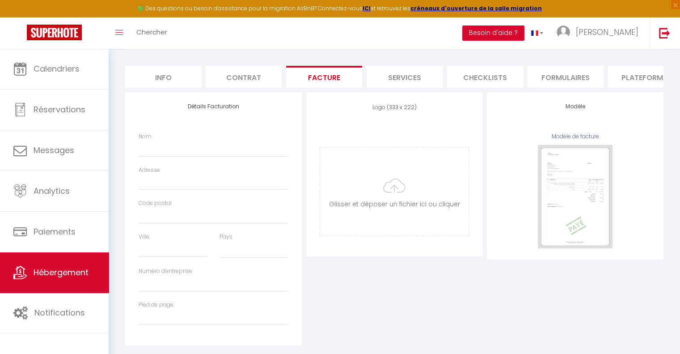
scroll to position [90, 0]
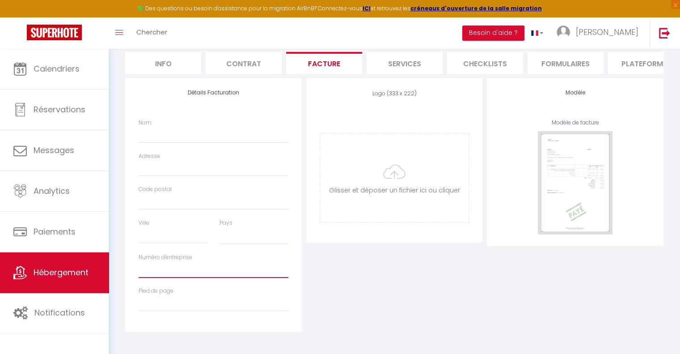
click at [166, 271] on input "Numéro d'entreprise" at bounding box center [214, 270] width 150 height 16
paste input "immatriculation 952742211 RCS Bordeaux"
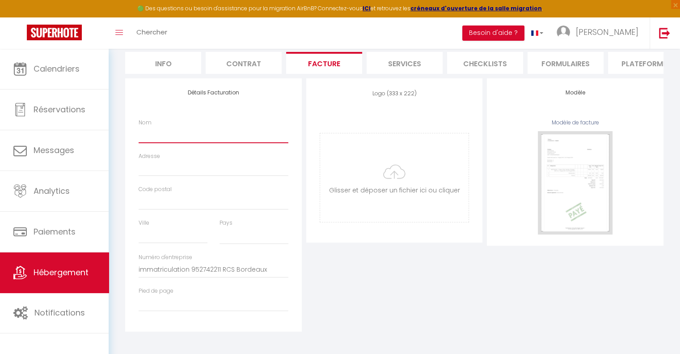
click at [179, 139] on input "Nom" at bounding box center [214, 135] width 150 height 16
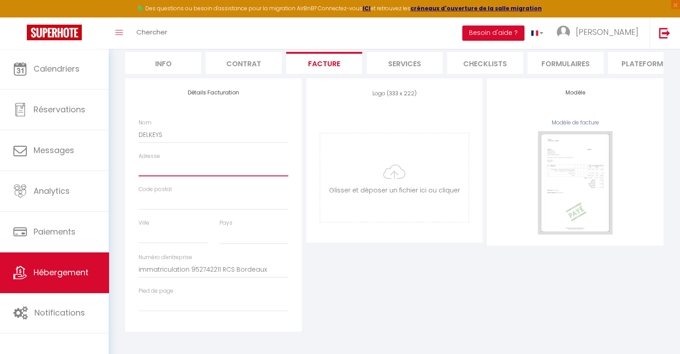
click at [180, 170] on input "Adresse" at bounding box center [214, 168] width 150 height 16
click at [210, 199] on input "Code postal" at bounding box center [214, 202] width 150 height 16
click at [175, 242] on input "Ville" at bounding box center [173, 235] width 69 height 16
click at [237, 236] on select "France Portugal Afghanistan Albania Algeria American Samoa Andorra Angola Angui…" at bounding box center [254, 235] width 69 height 17
click at [220, 227] on select "France Portugal Afghanistan Albania Algeria American Samoa Andorra Angola Angui…" at bounding box center [254, 235] width 69 height 17
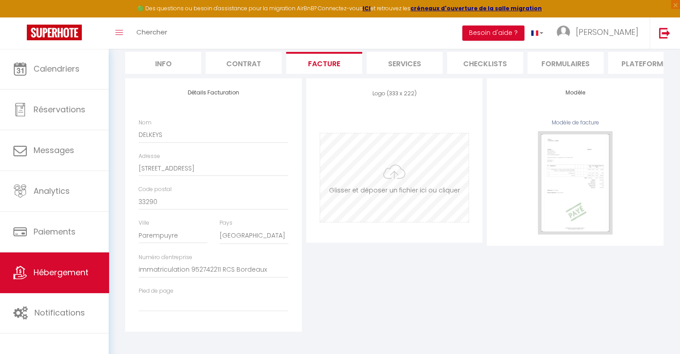
click at [390, 182] on input "file" at bounding box center [394, 177] width 149 height 89
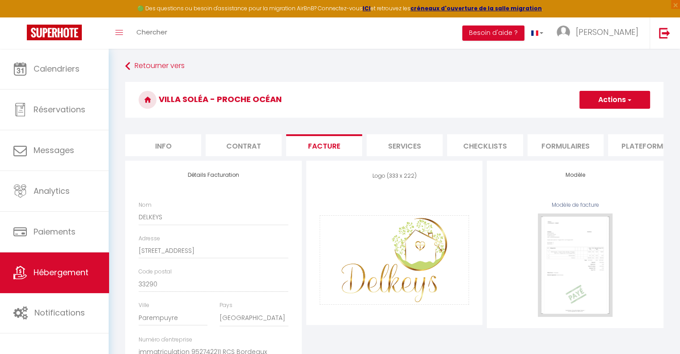
scroll to position [0, 0]
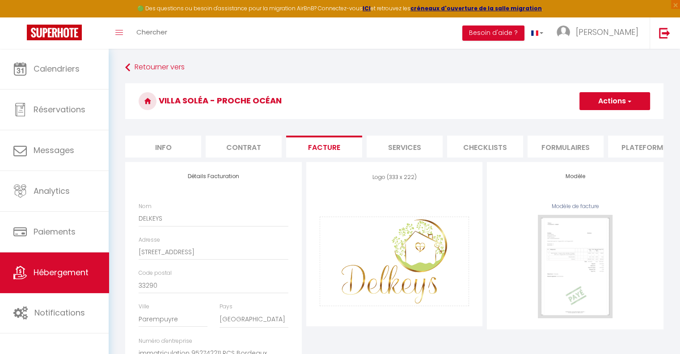
click at [629, 96] on button "Actions" at bounding box center [615, 101] width 71 height 18
click at [605, 116] on link "Enregistrer" at bounding box center [614, 121] width 71 height 12
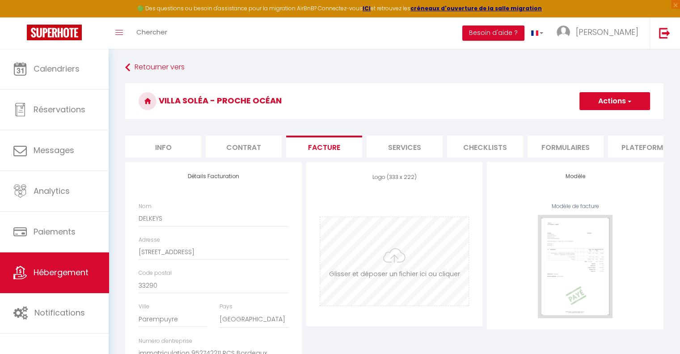
click at [394, 268] on input "file" at bounding box center [394, 261] width 149 height 89
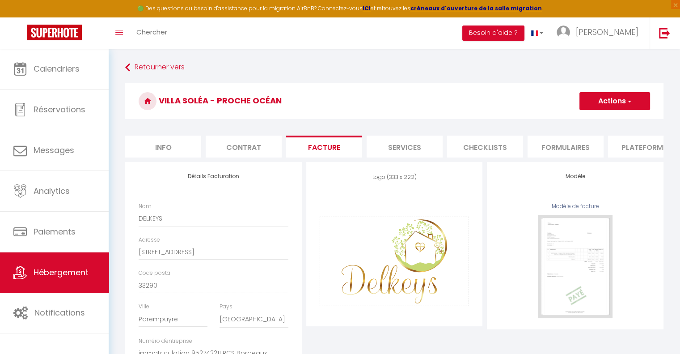
click at [618, 103] on button "Actions" at bounding box center [615, 101] width 71 height 18
click at [611, 119] on link "Enregistrer" at bounding box center [614, 121] width 71 height 12
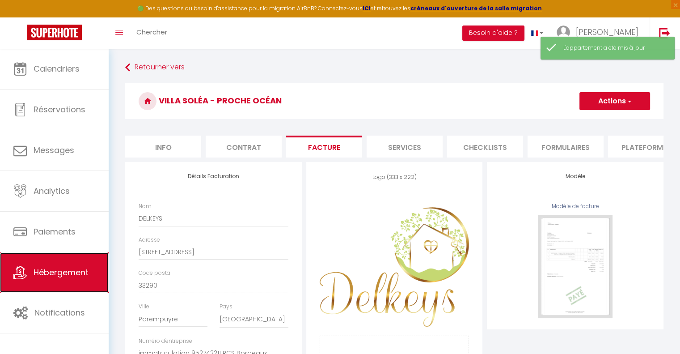
click at [57, 272] on span "Hébergement" at bounding box center [61, 272] width 55 height 11
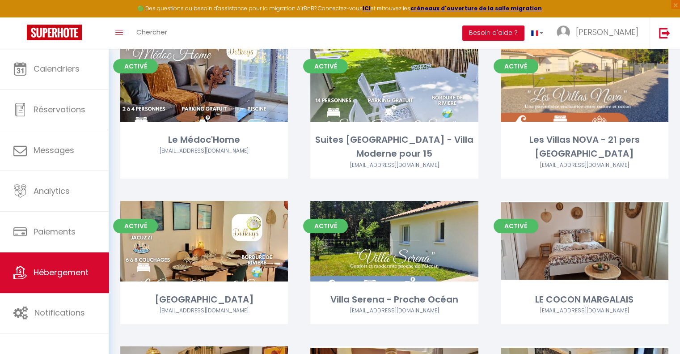
scroll to position [89, 0]
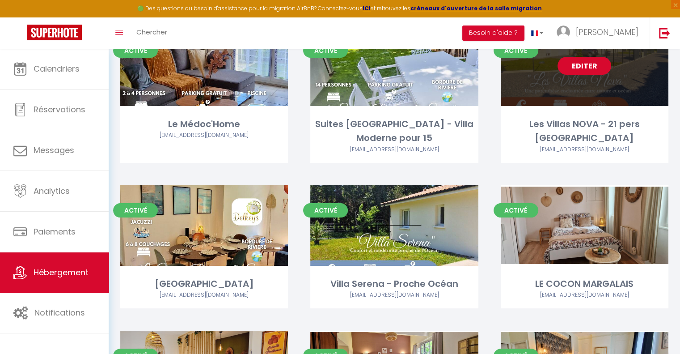
click at [587, 69] on link "Editer" at bounding box center [585, 66] width 54 height 18
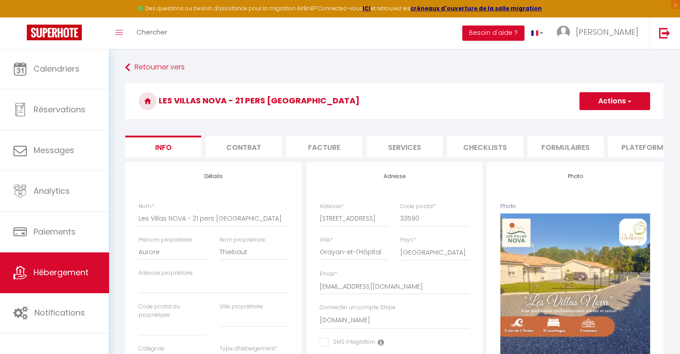
click at [340, 146] on li "Facture" at bounding box center [324, 147] width 76 height 22
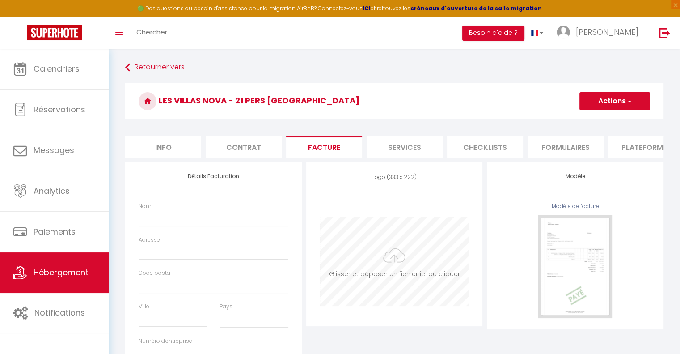
click at [368, 254] on input "file" at bounding box center [394, 261] width 149 height 89
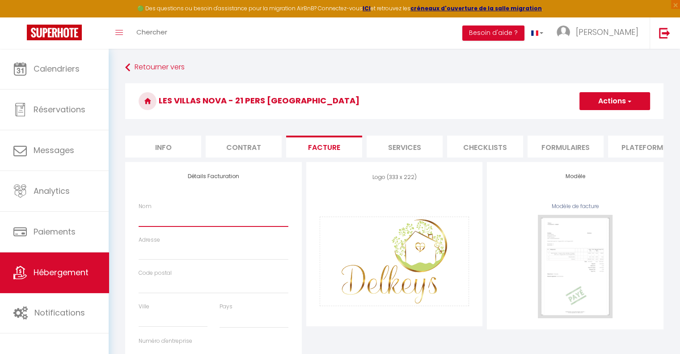
click at [186, 221] on input "Nom" at bounding box center [214, 218] width 150 height 16
click at [165, 259] on input "Adresse" at bounding box center [214, 252] width 150 height 16
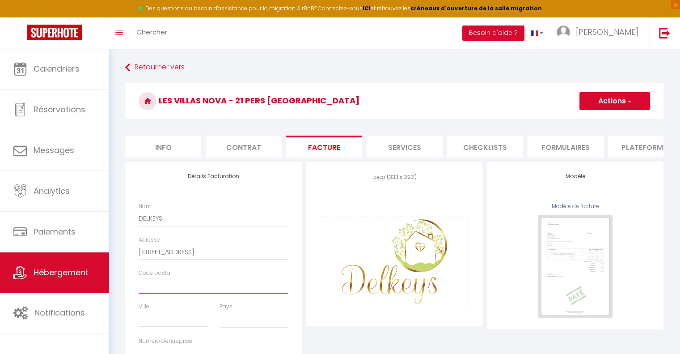
click at [152, 293] on input "Code postal" at bounding box center [214, 285] width 150 height 16
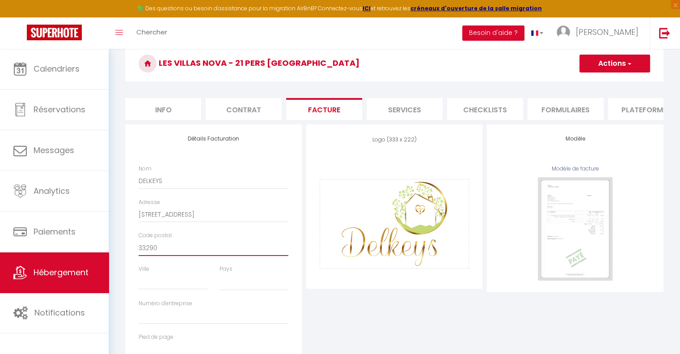
scroll to position [89, 0]
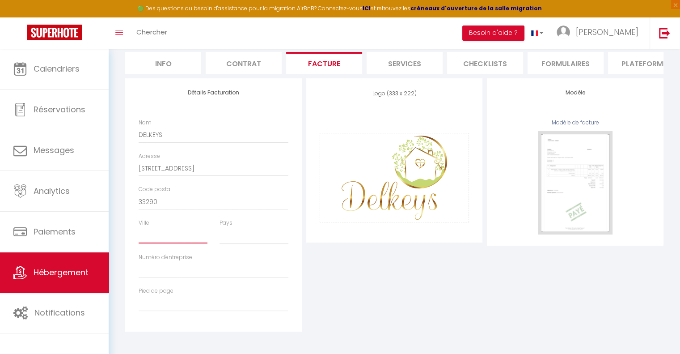
click at [149, 238] on input "Ville" at bounding box center [173, 235] width 69 height 16
click at [245, 240] on select "France Portugal Afghanistan Albania Algeria American Samoa Andorra Angola Angui…" at bounding box center [254, 235] width 69 height 17
click at [220, 228] on select "France Portugal Afghanistan Albania Algeria American Samoa Andorra Angola Angui…" at bounding box center [254, 235] width 69 height 17
click at [168, 266] on input "Numéro d'entreprise" at bounding box center [214, 270] width 150 height 16
paste input "immatriculation 952742211 RCS Bordeaux"
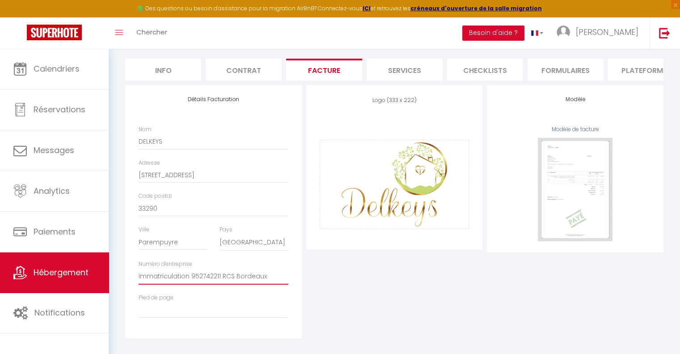
scroll to position [0, 0]
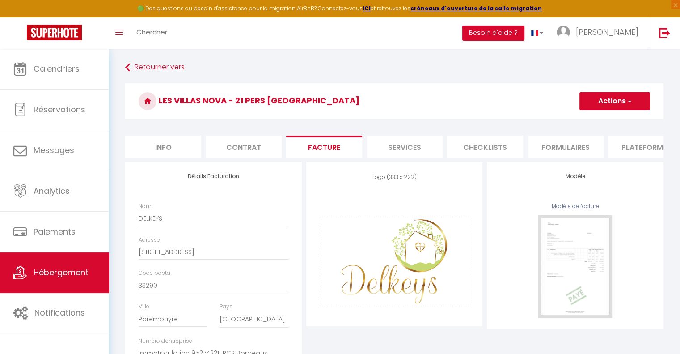
click at [622, 94] on button "Actions" at bounding box center [615, 101] width 71 height 18
click at [610, 120] on link "Enregistrer" at bounding box center [614, 121] width 71 height 12
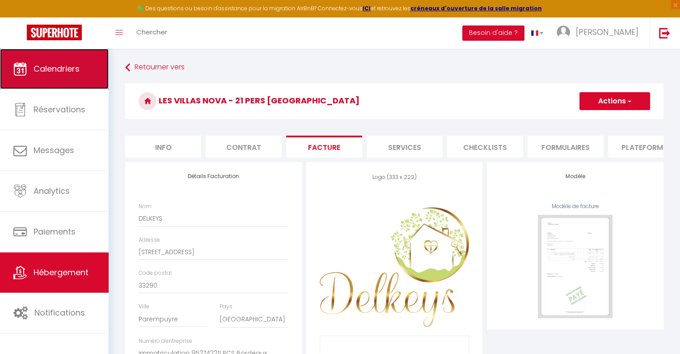
click at [52, 68] on span "Calendriers" at bounding box center [57, 68] width 46 height 11
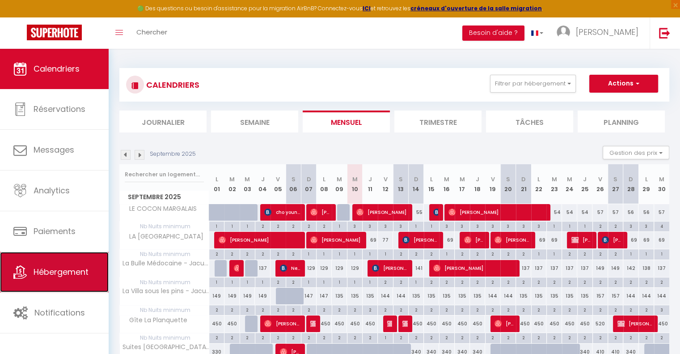
click at [65, 274] on span "Hébergement" at bounding box center [61, 271] width 55 height 11
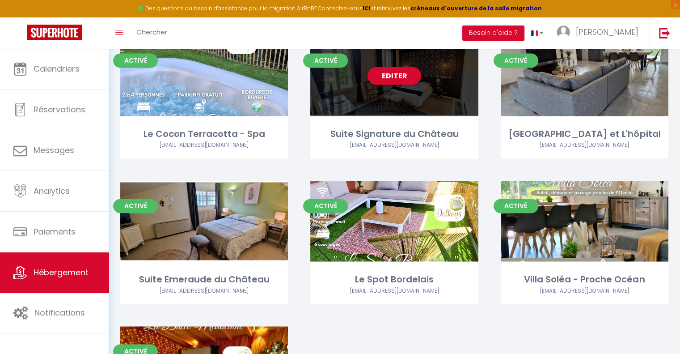
scroll to position [1431, 0]
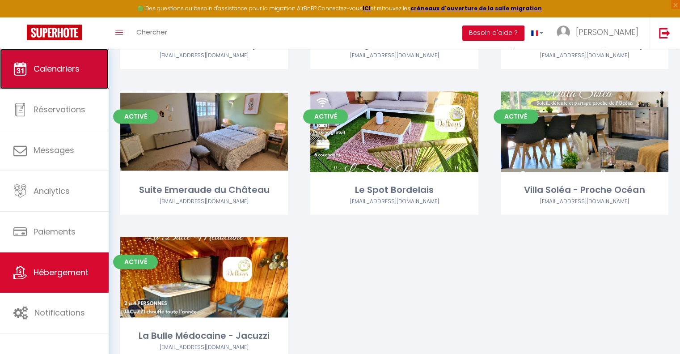
click at [59, 74] on span "Calendriers" at bounding box center [57, 68] width 46 height 11
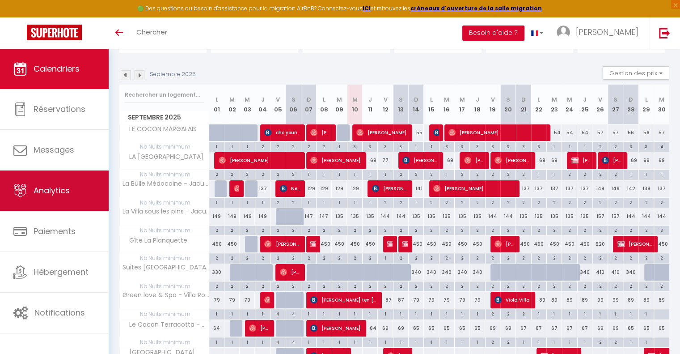
click at [68, 192] on span "Analytics" at bounding box center [52, 190] width 36 height 11
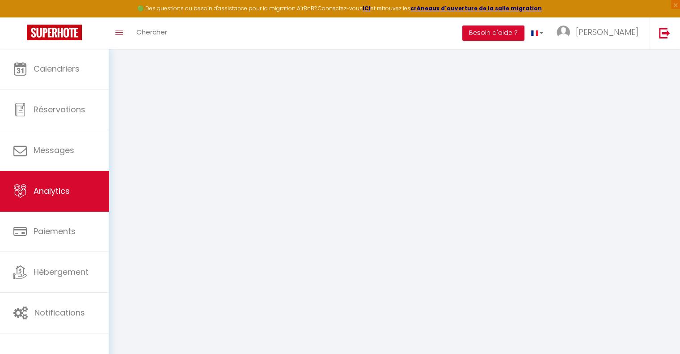
select select "2025"
select select "9"
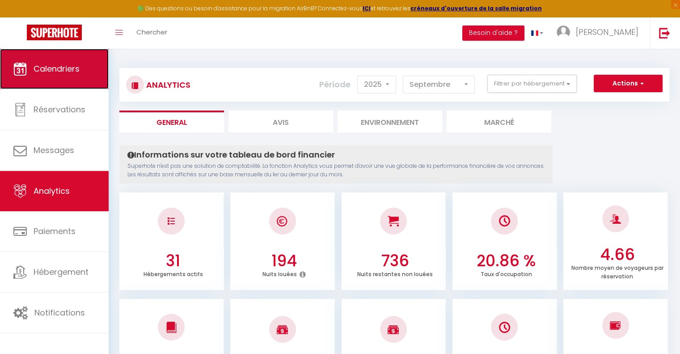
click at [64, 74] on span "Calendriers" at bounding box center [57, 68] width 46 height 11
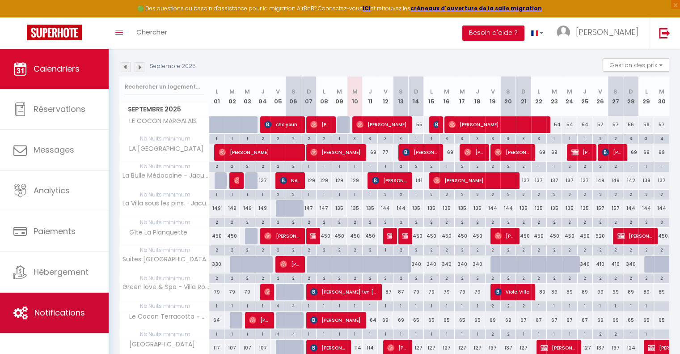
scroll to position [89, 0]
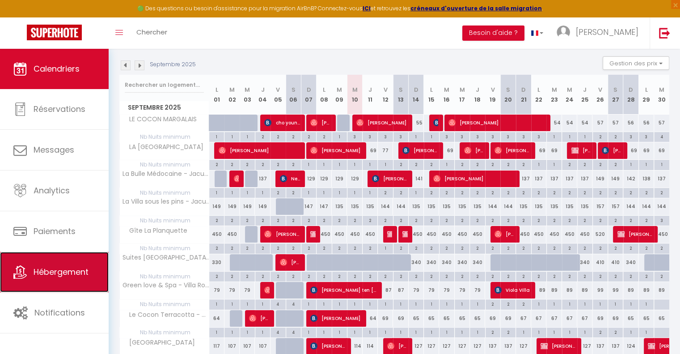
click at [68, 262] on link "Hébergement" at bounding box center [54, 272] width 109 height 40
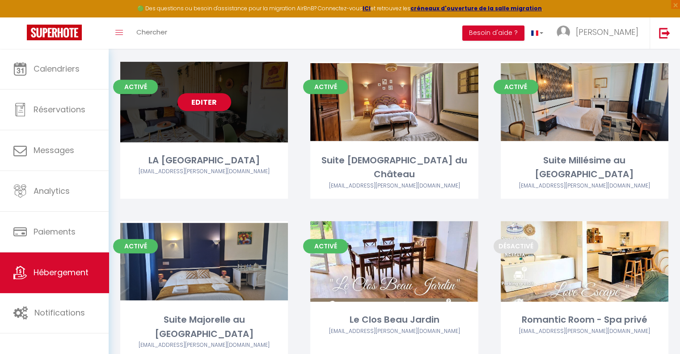
scroll to position [358, 0]
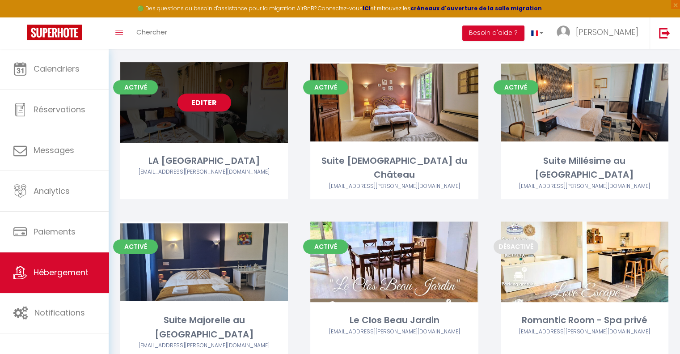
click at [211, 104] on link "Editer" at bounding box center [205, 102] width 54 height 18
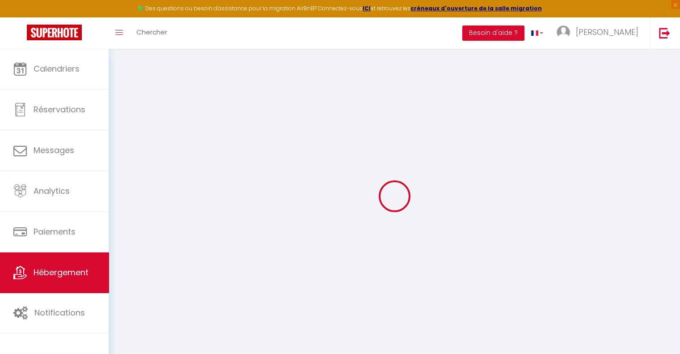
select select "+ 22 %"
select select "+ 40 %"
select select
checkbox input "false"
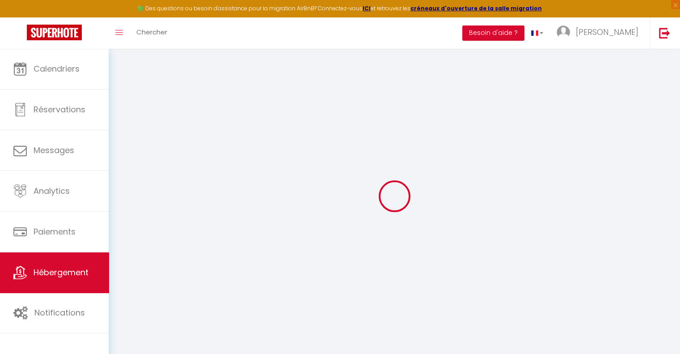
checkbox input "true"
checkbox input "false"
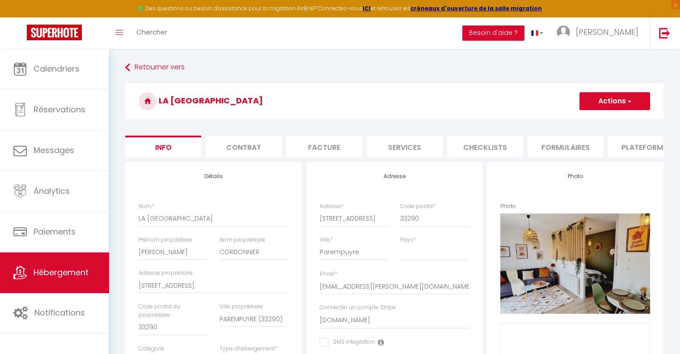
click at [651, 151] on li "Plateformes" at bounding box center [646, 147] width 76 height 22
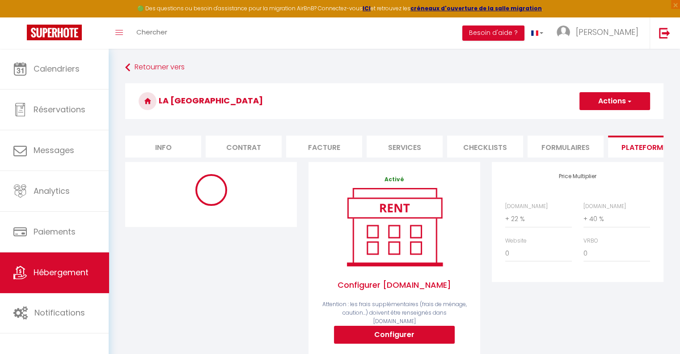
select select "180"
select select "EUR"
select select
select select "4105-1026039117214176726"
